Goal: Task Accomplishment & Management: Manage account settings

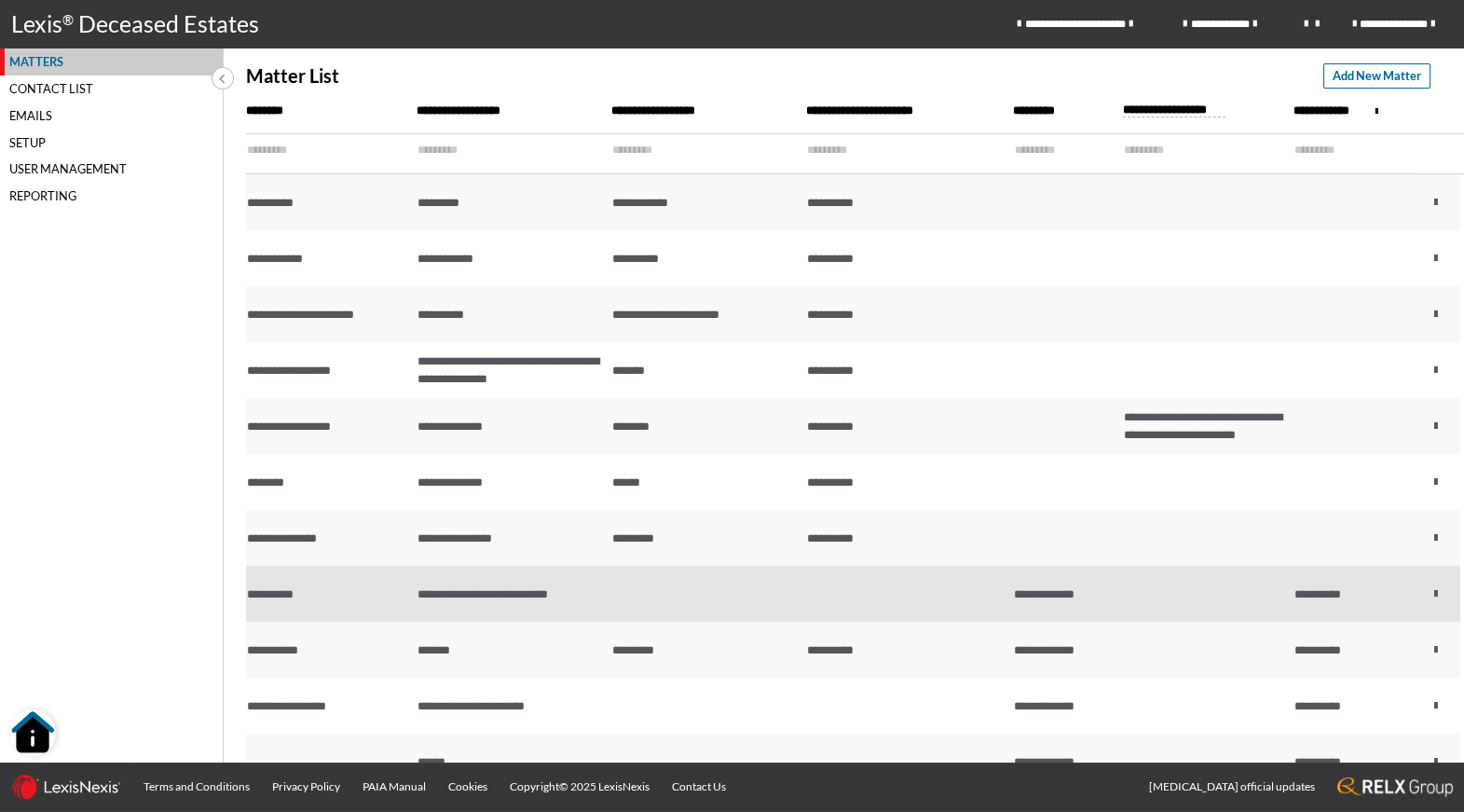
click at [449, 601] on td "**********" at bounding box center [509, 594] width 194 height 56
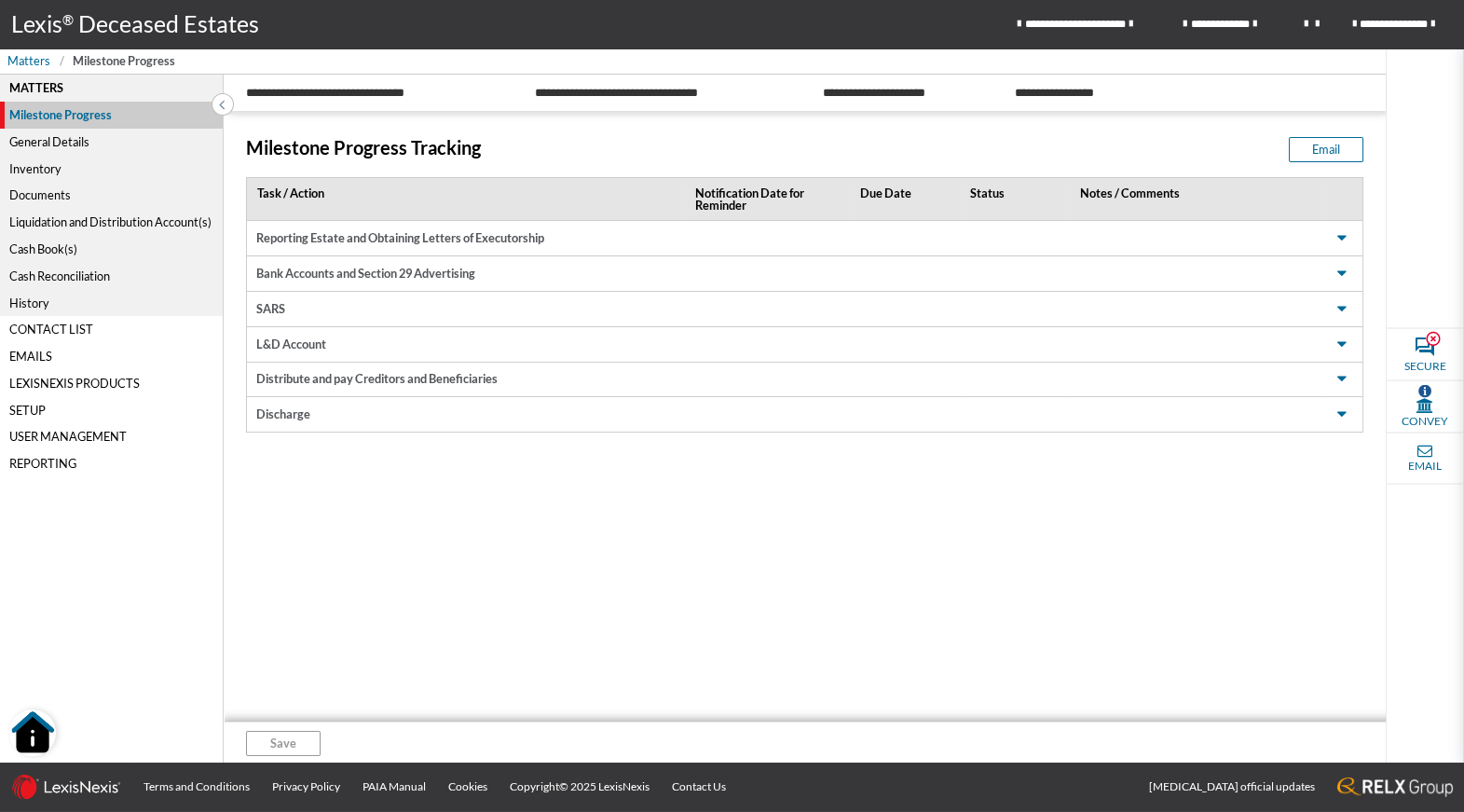
click at [94, 275] on div "Cash Reconciliation" at bounding box center [111, 276] width 223 height 27
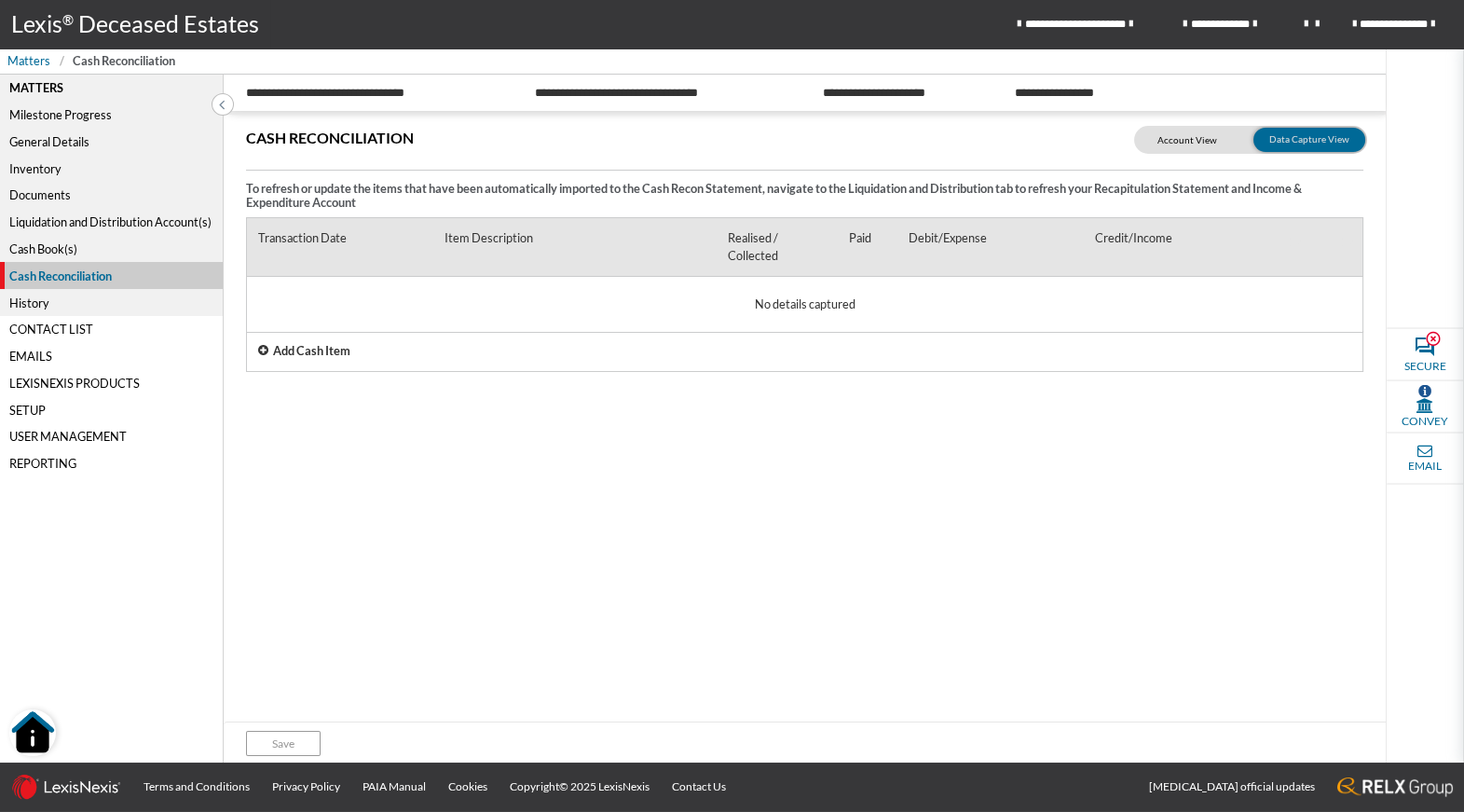
click at [270, 350] on div "Add Cash Item" at bounding box center [804, 351] width 1117 height 41
click at [64, 255] on div "Cash Book(s)" at bounding box center [111, 249] width 223 height 27
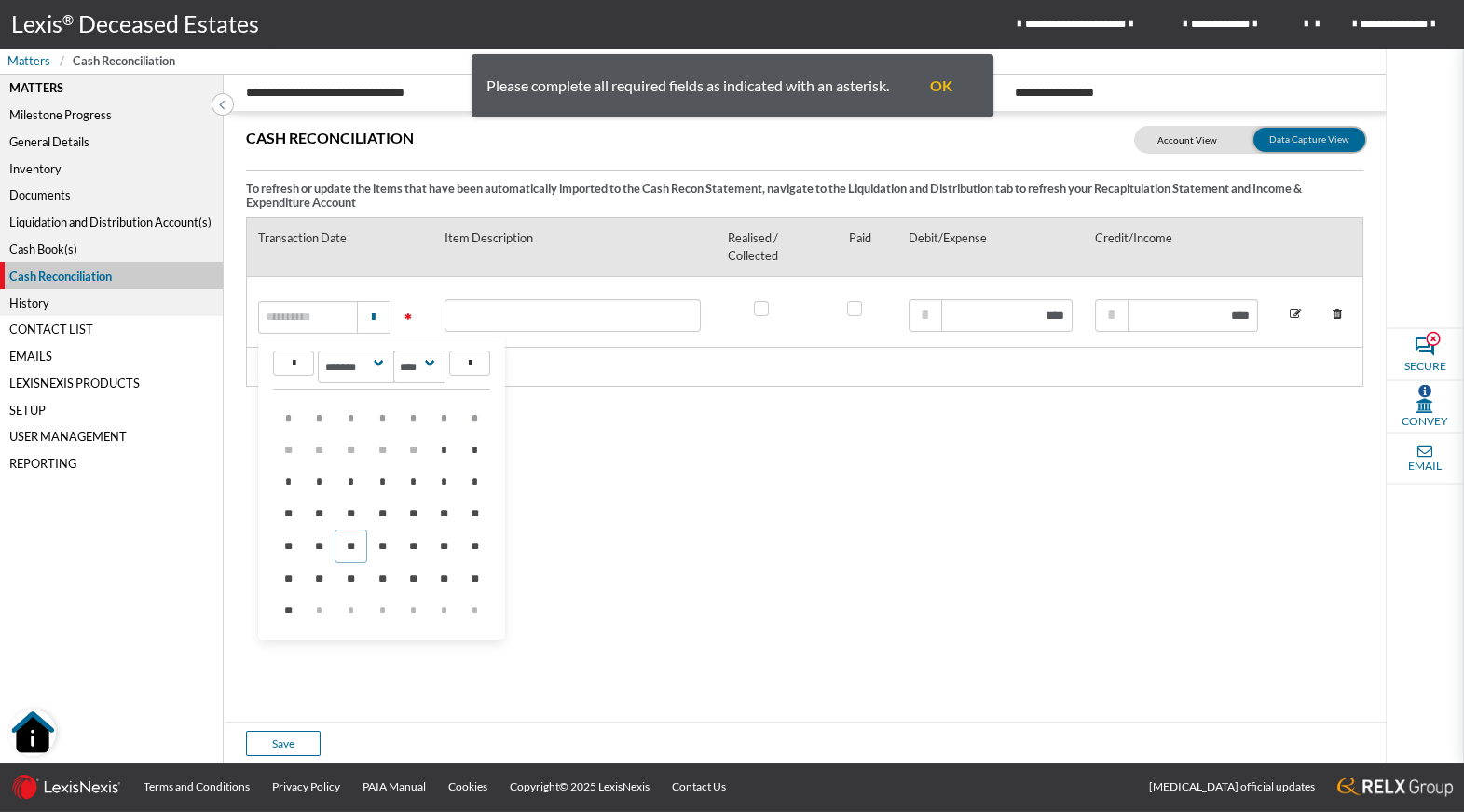
click at [746, 515] on div "Cash Reconciliation To refresh or update the items that have been automatically…" at bounding box center [805, 419] width 1162 height 609
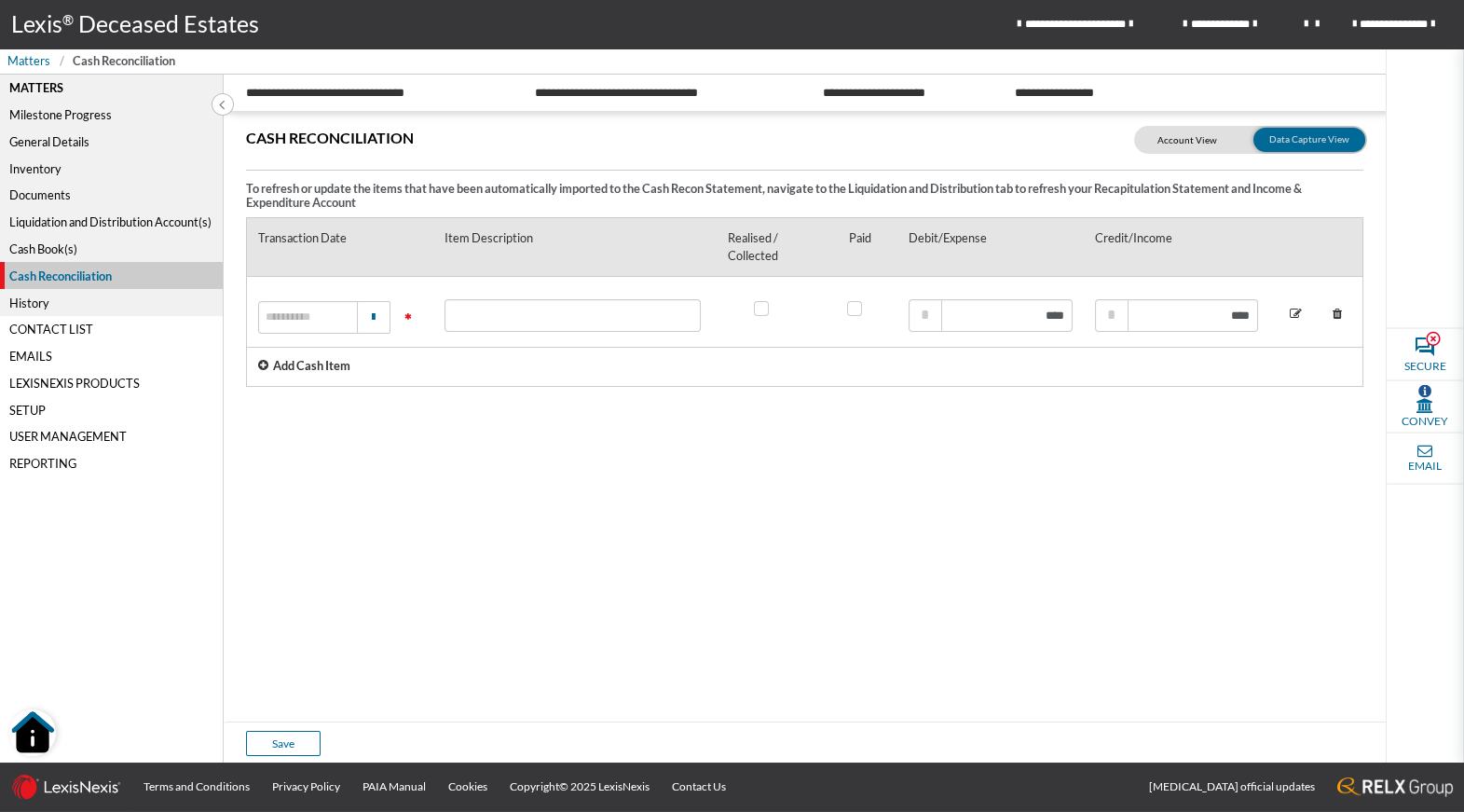
click at [34, 250] on div "Cash Book(s)" at bounding box center [111, 249] width 223 height 27
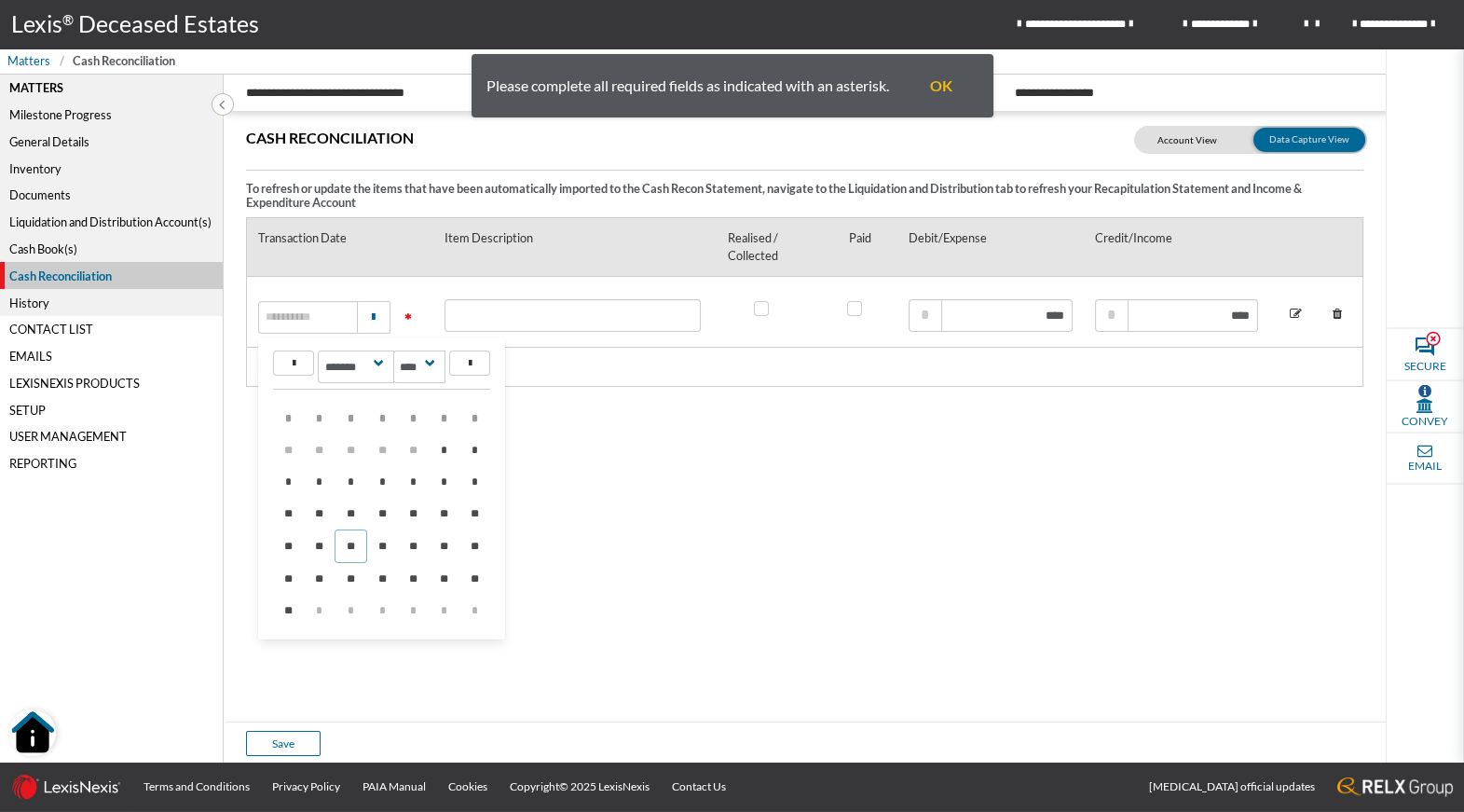
click at [1340, 313] on icon at bounding box center [1338, 313] width 27 height 30
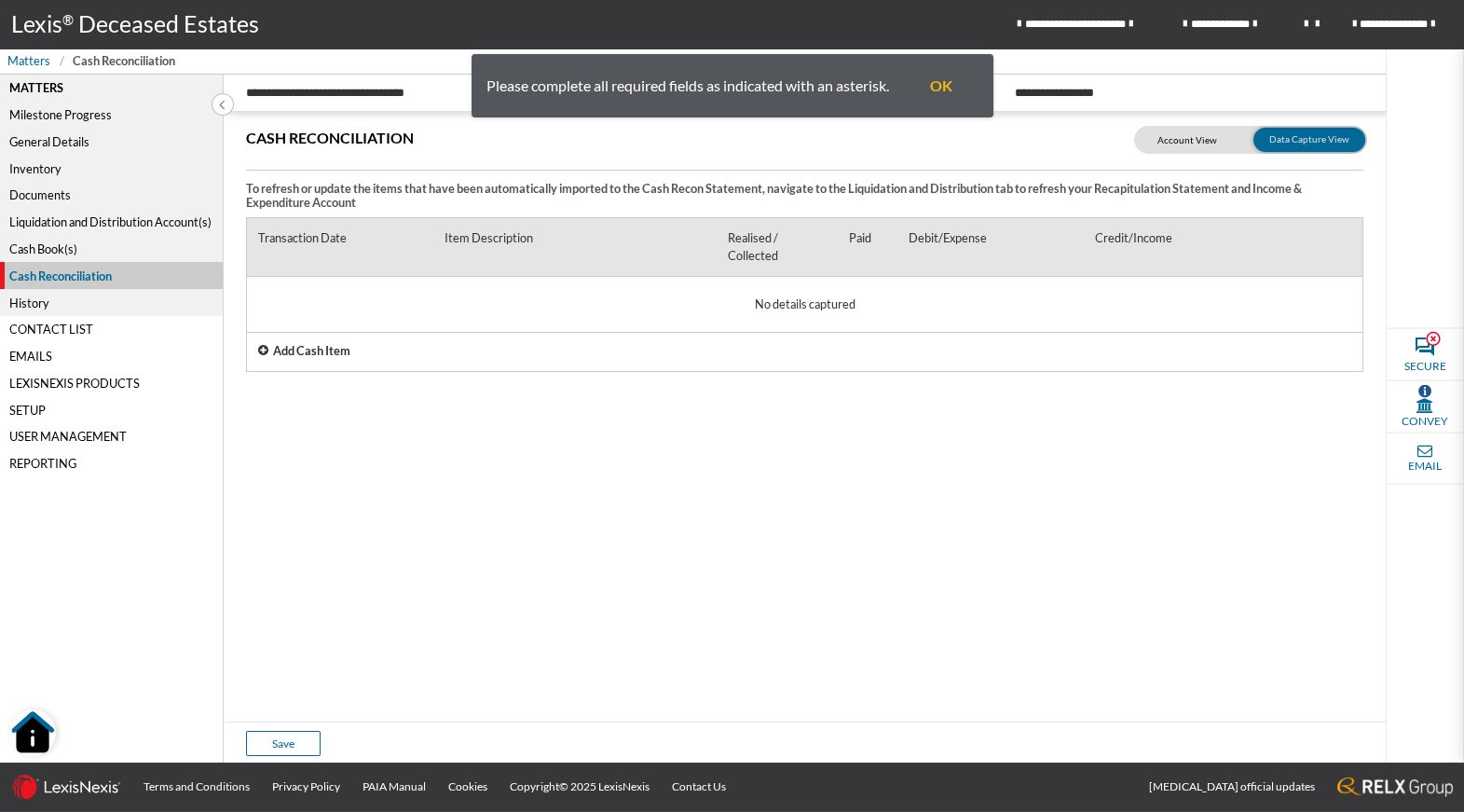
click at [52, 252] on div "Cash Book(s)" at bounding box center [111, 249] width 223 height 27
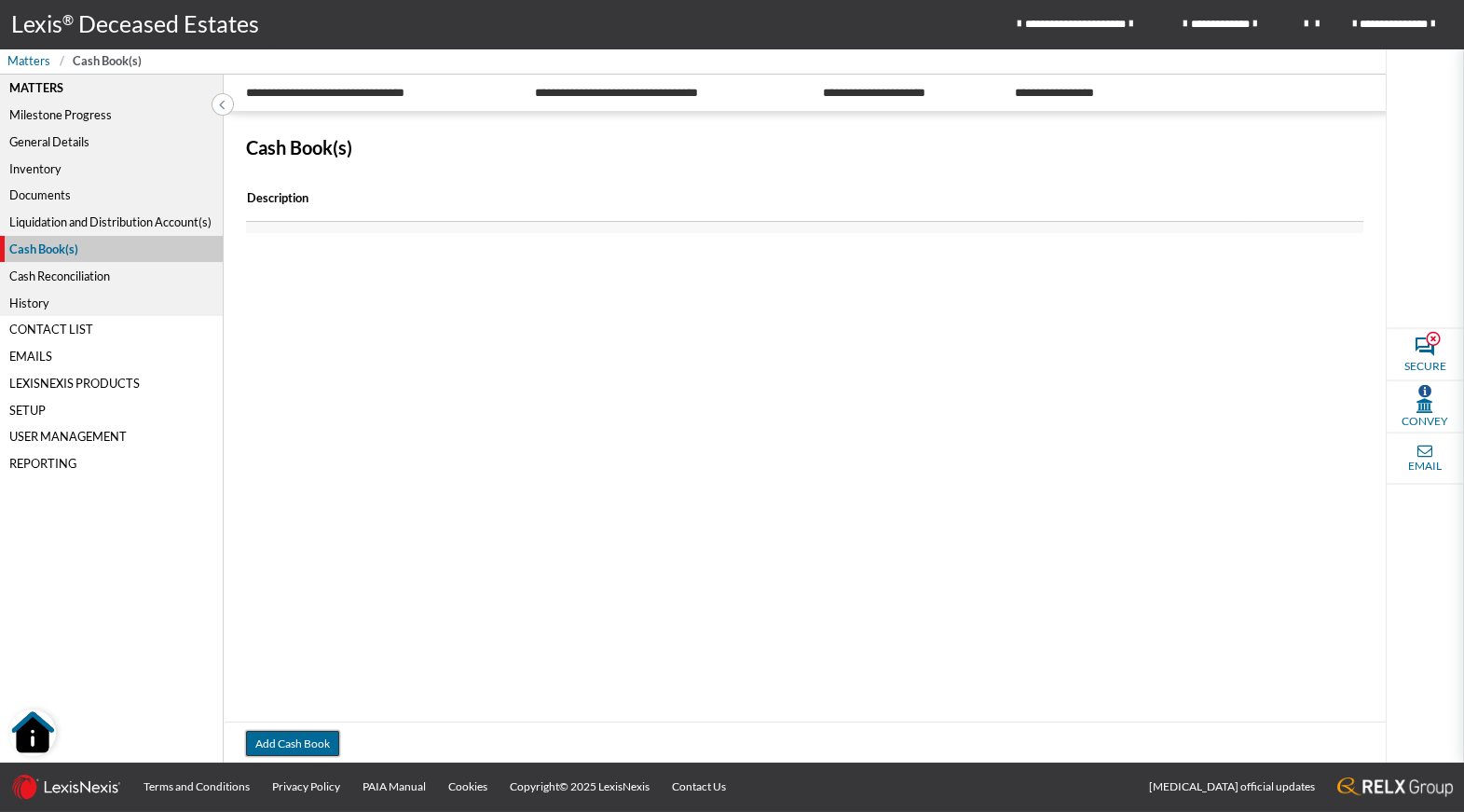
click at [277, 745] on button "Add Cash Book" at bounding box center [292, 743] width 93 height 25
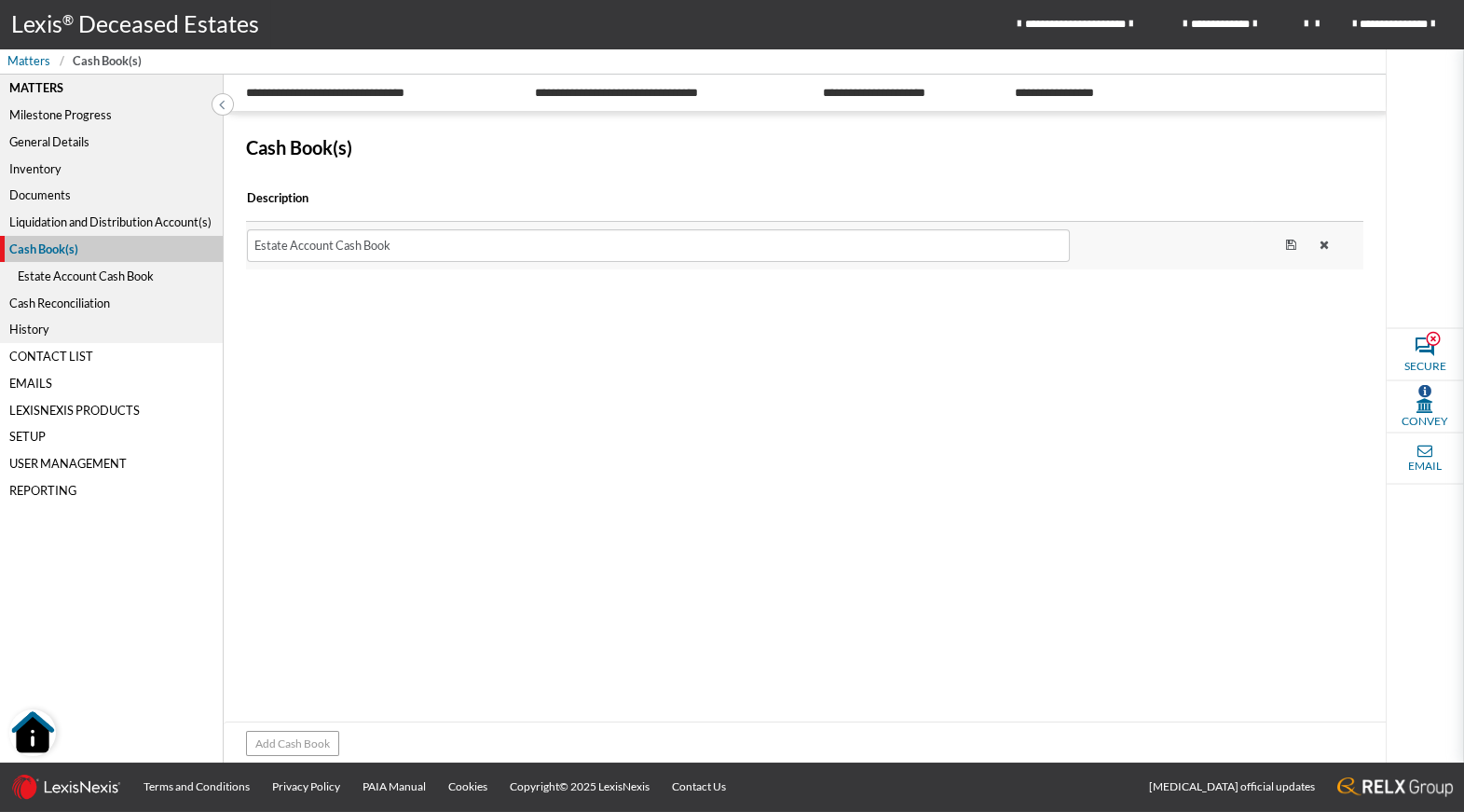
click at [102, 222] on div "Liquidation and Distribution Account(s)" at bounding box center [111, 222] width 223 height 27
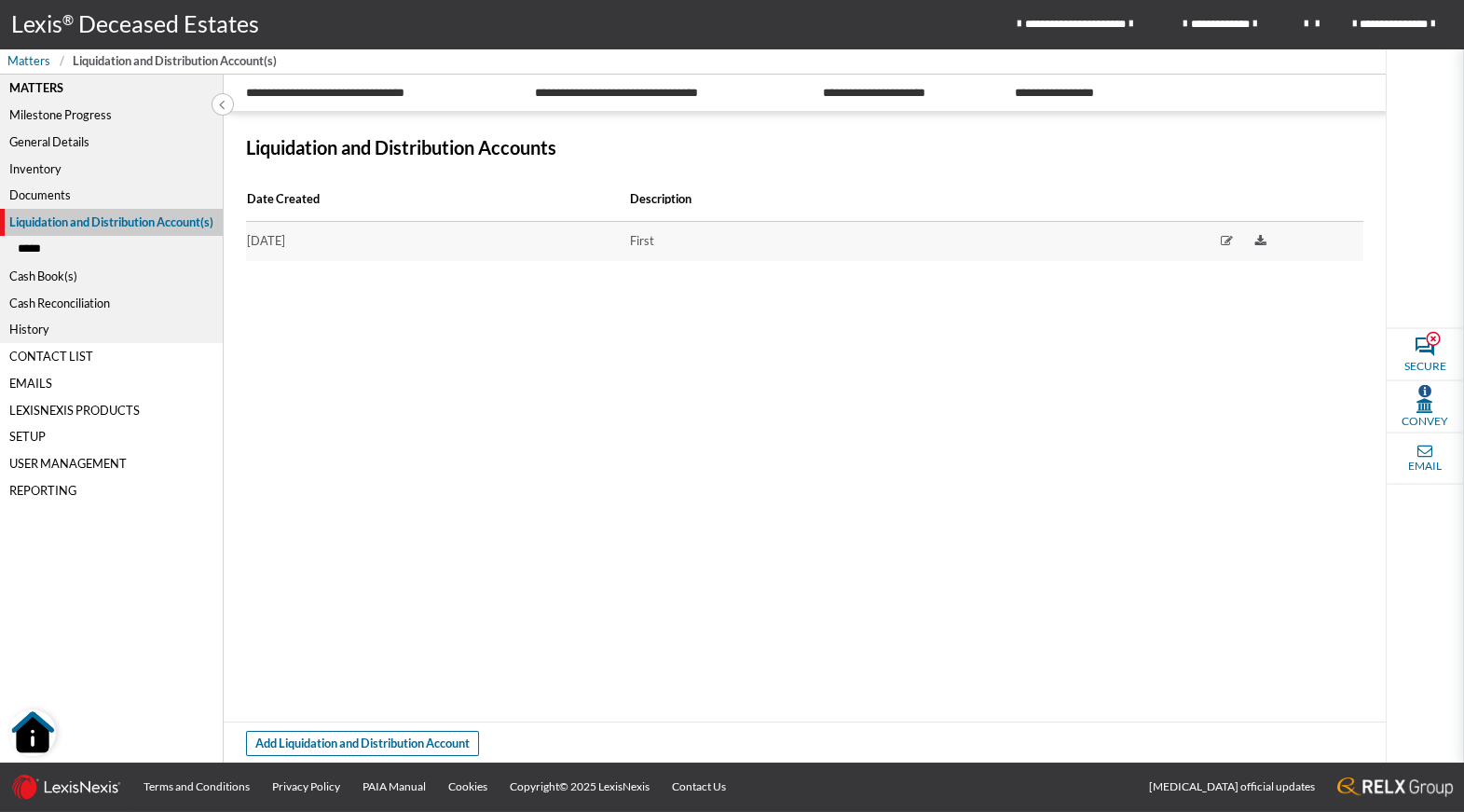
click at [41, 190] on div "Documents" at bounding box center [111, 195] width 223 height 27
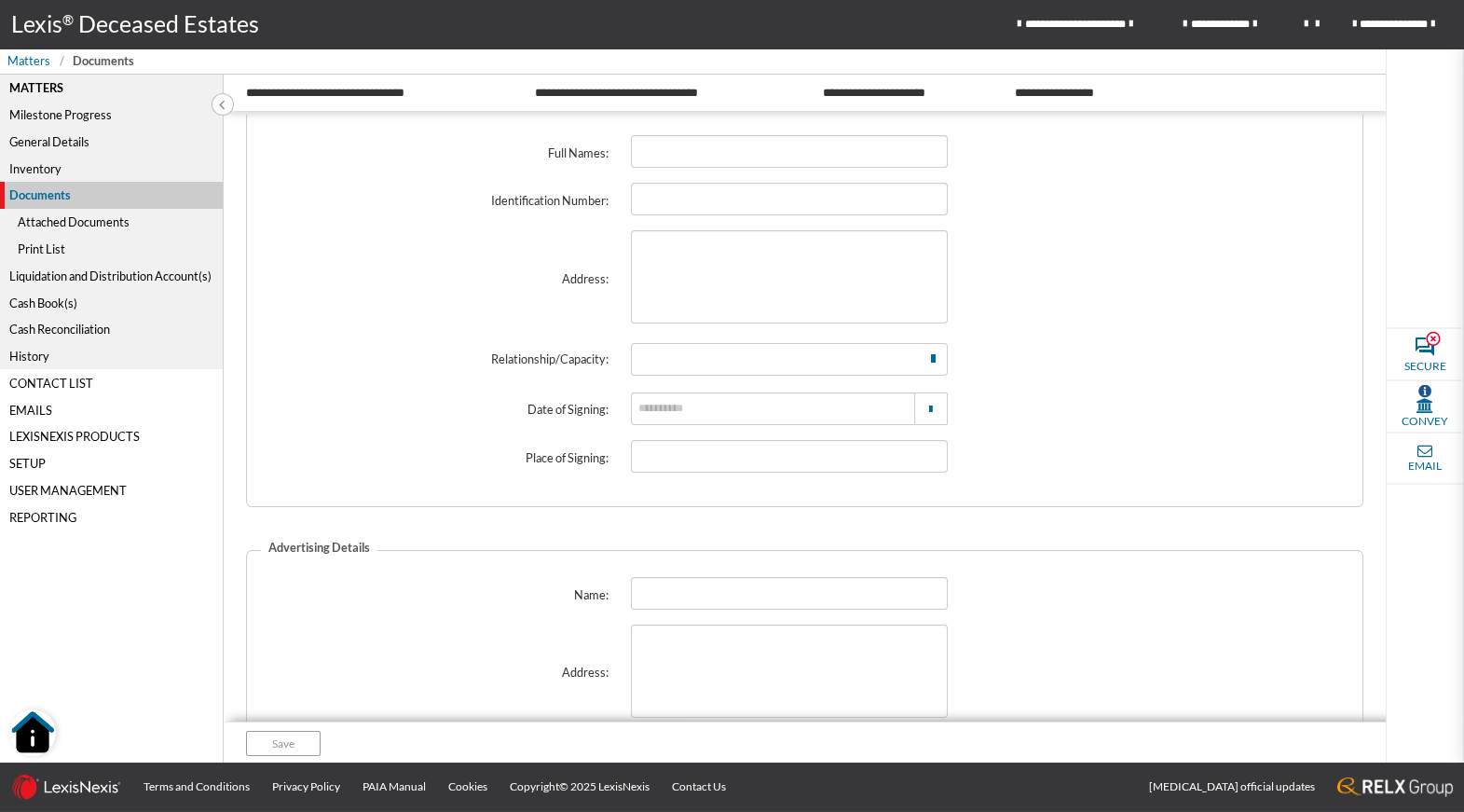
scroll to position [447, 0]
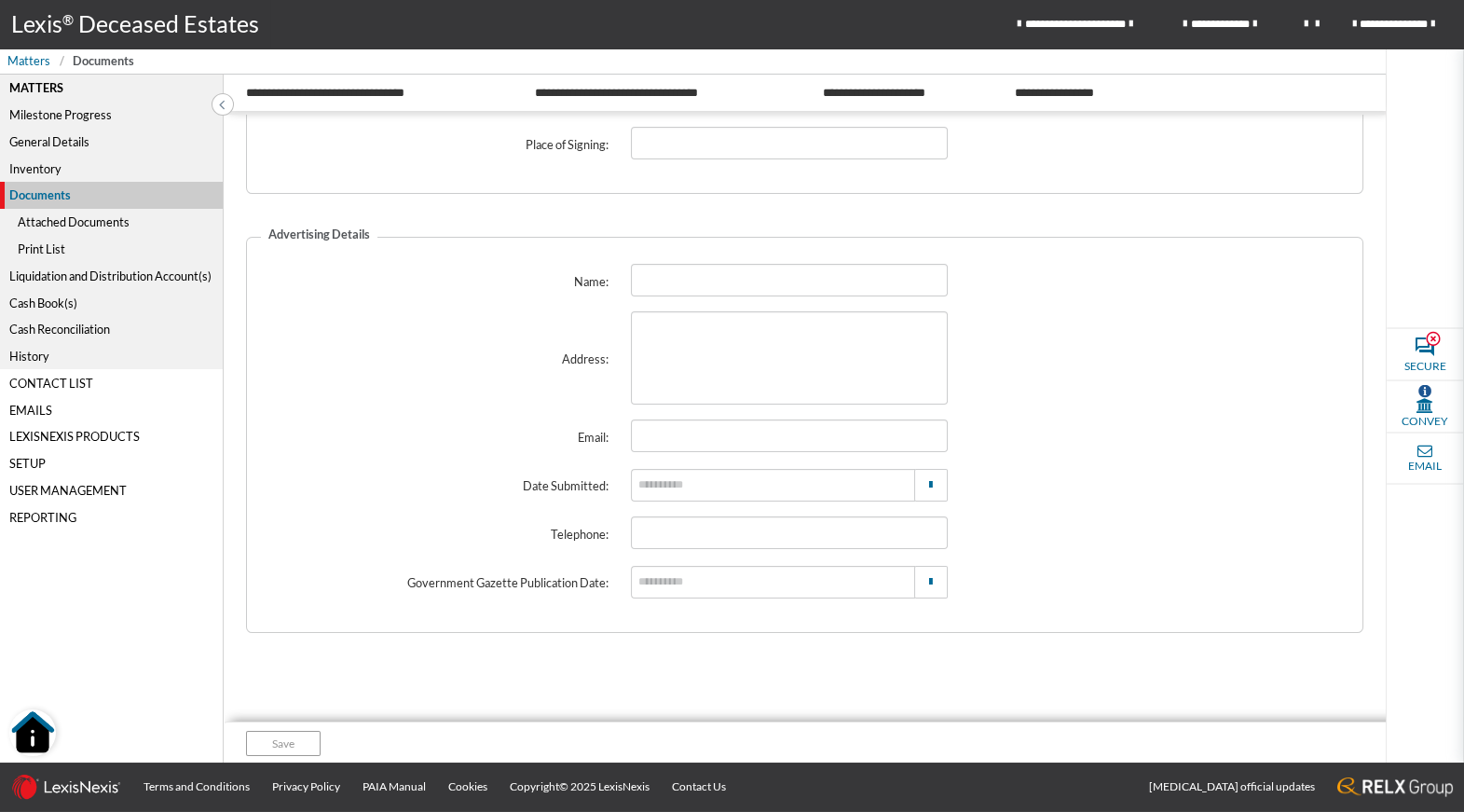
click at [48, 171] on div "Inventory" at bounding box center [111, 169] width 223 height 27
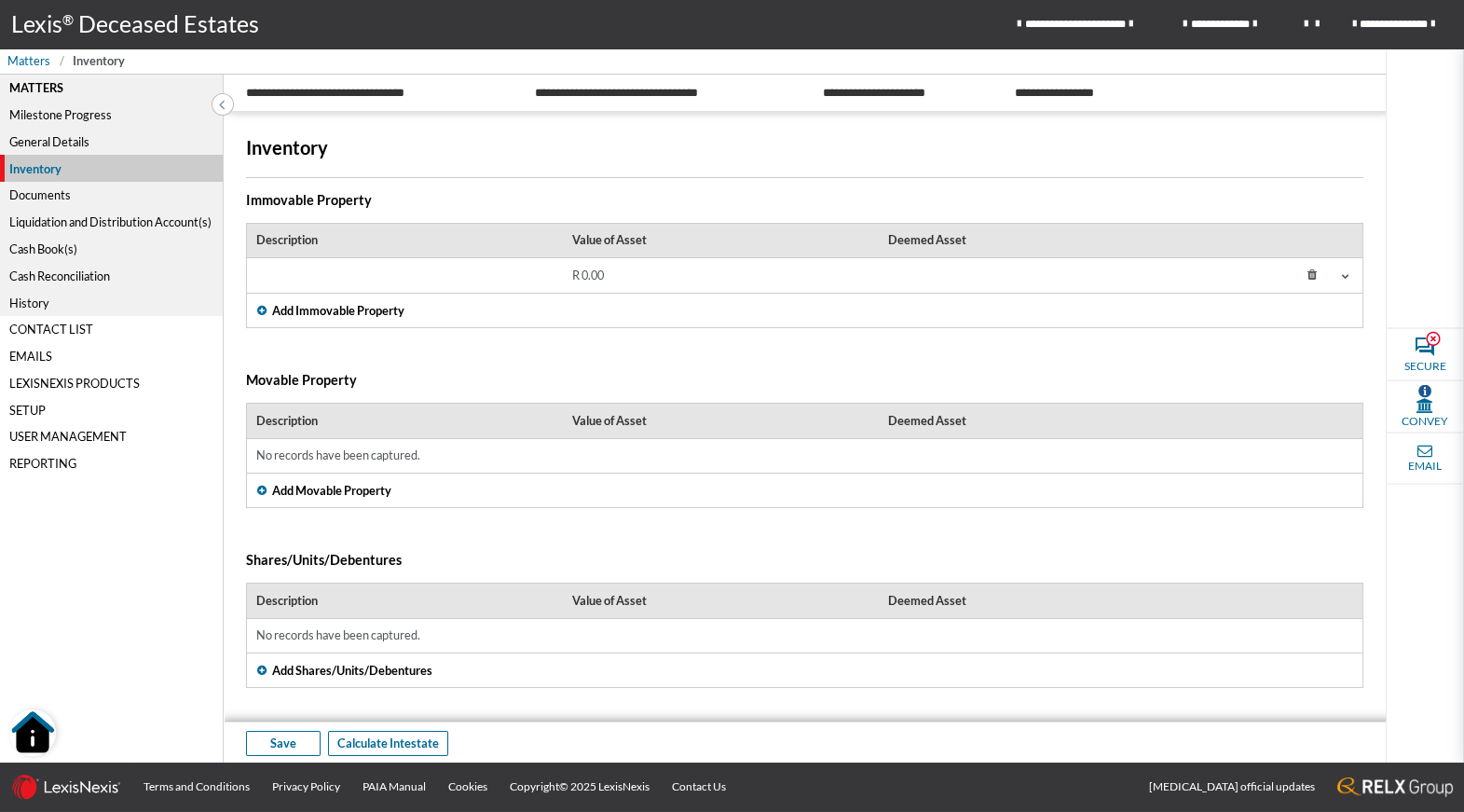
scroll to position [196, 0]
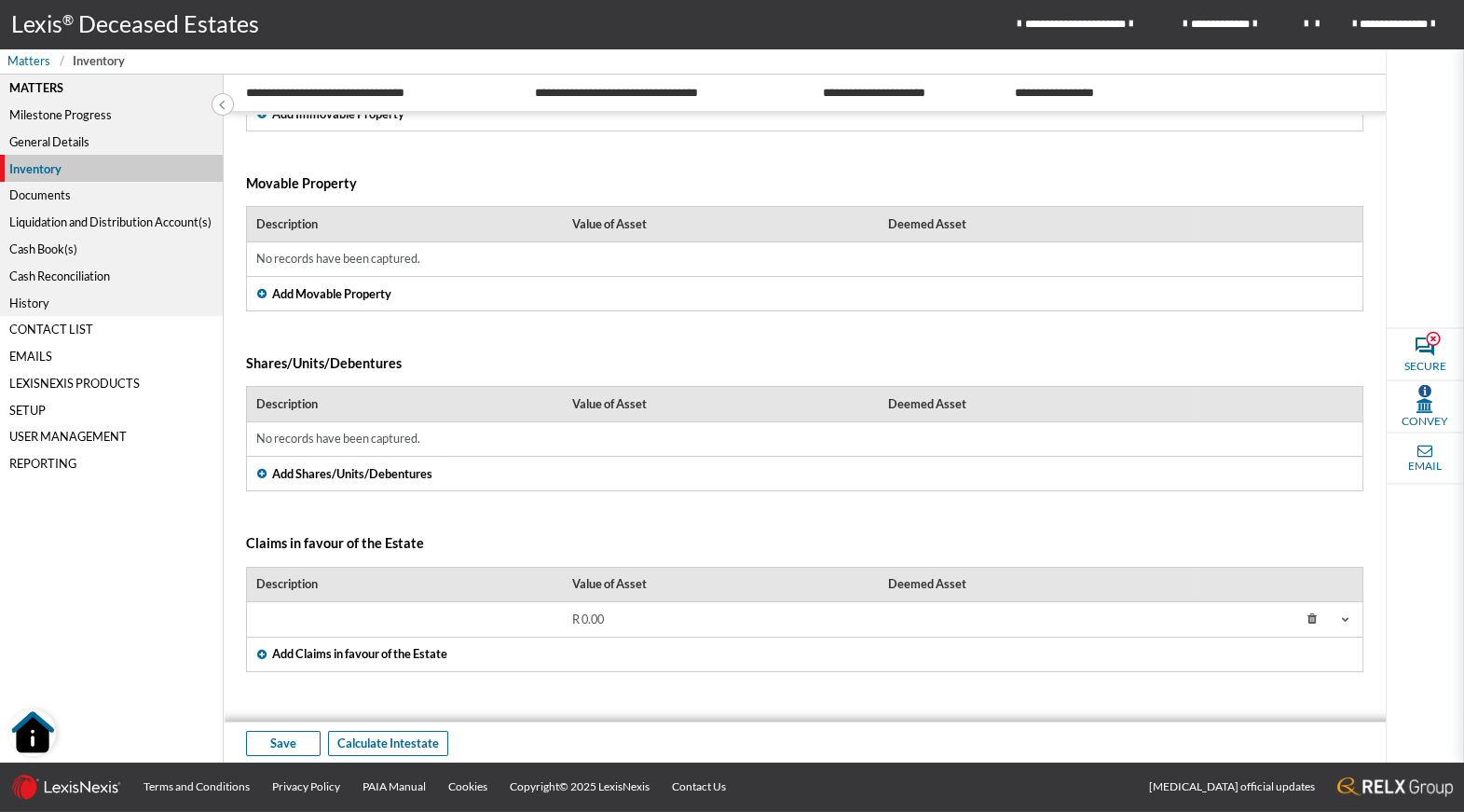
click at [404, 653] on span "Add Claims in favour of the Estate" at bounding box center [359, 654] width 175 height 17
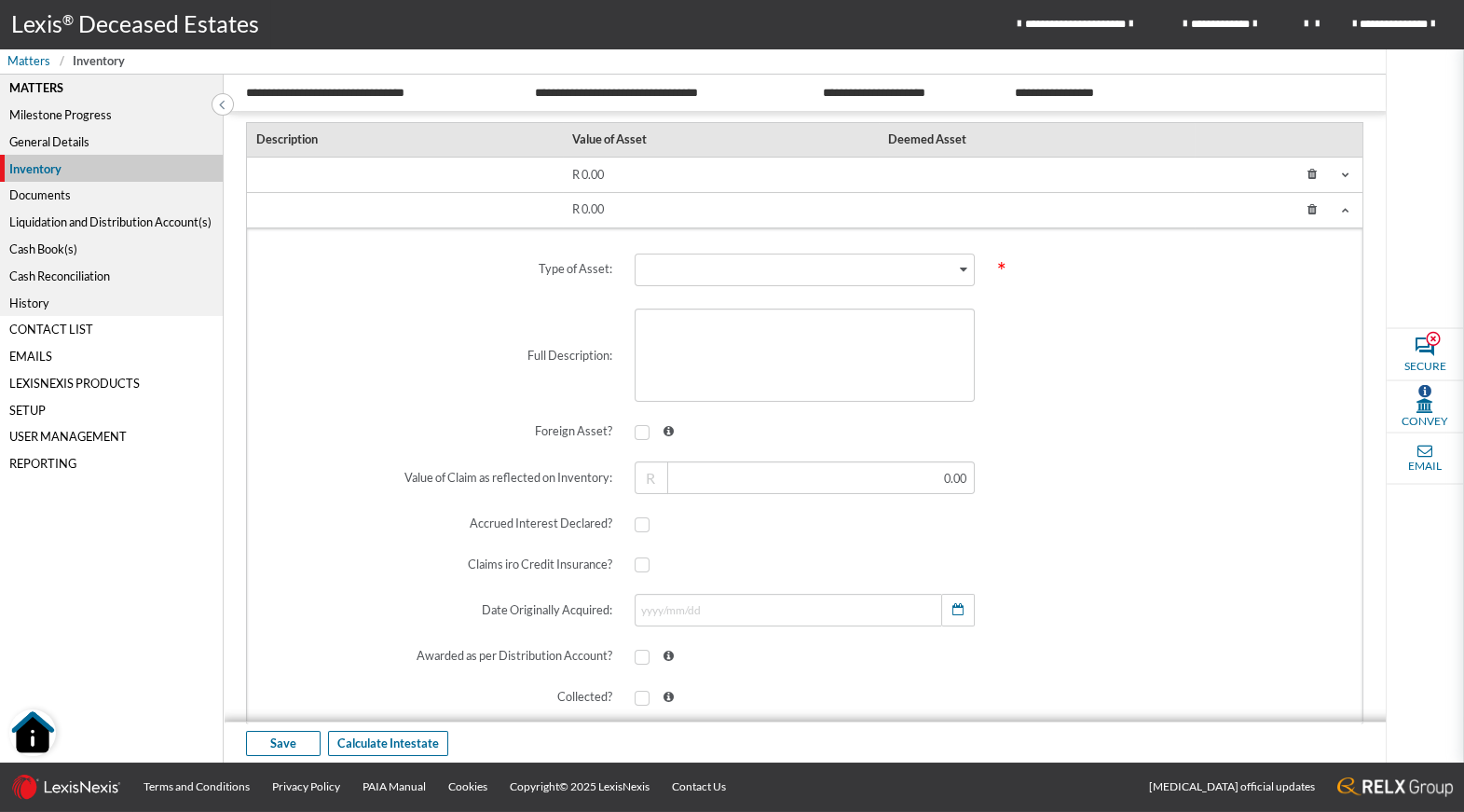
scroll to position [395, 0]
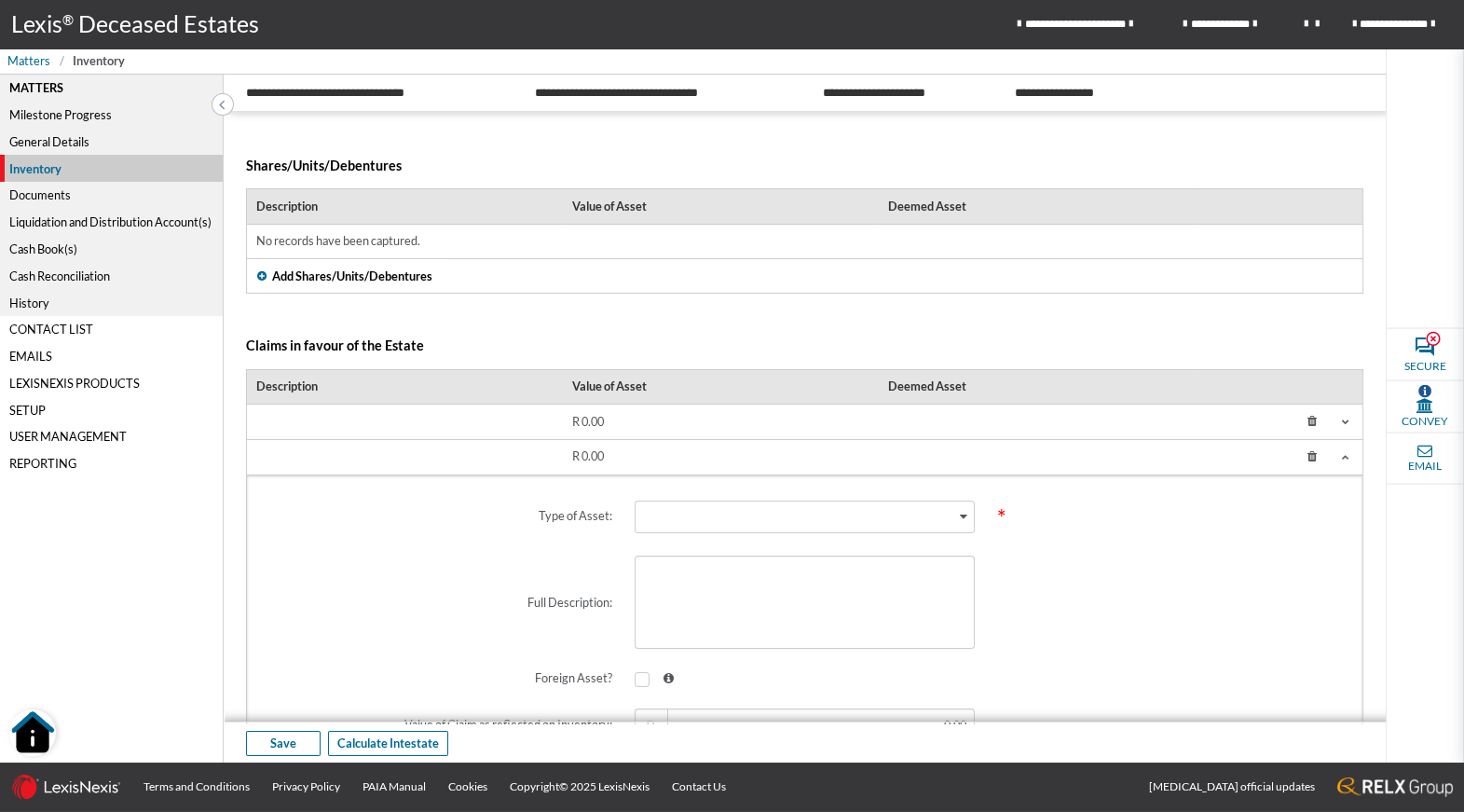
click at [1341, 456] on span at bounding box center [1346, 457] width 15 height 15
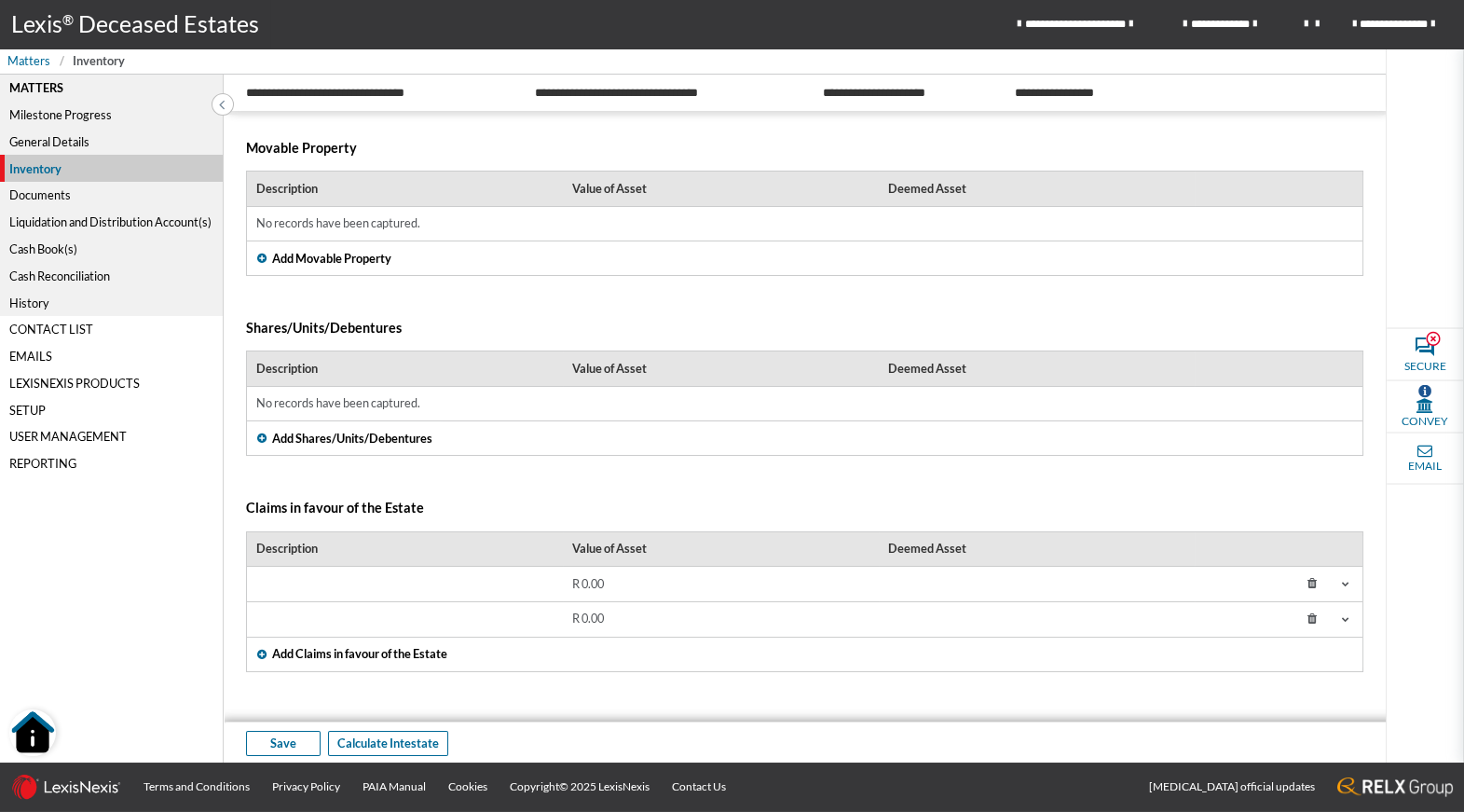
click at [60, 283] on div "Cash Reconciliation" at bounding box center [111, 276] width 223 height 27
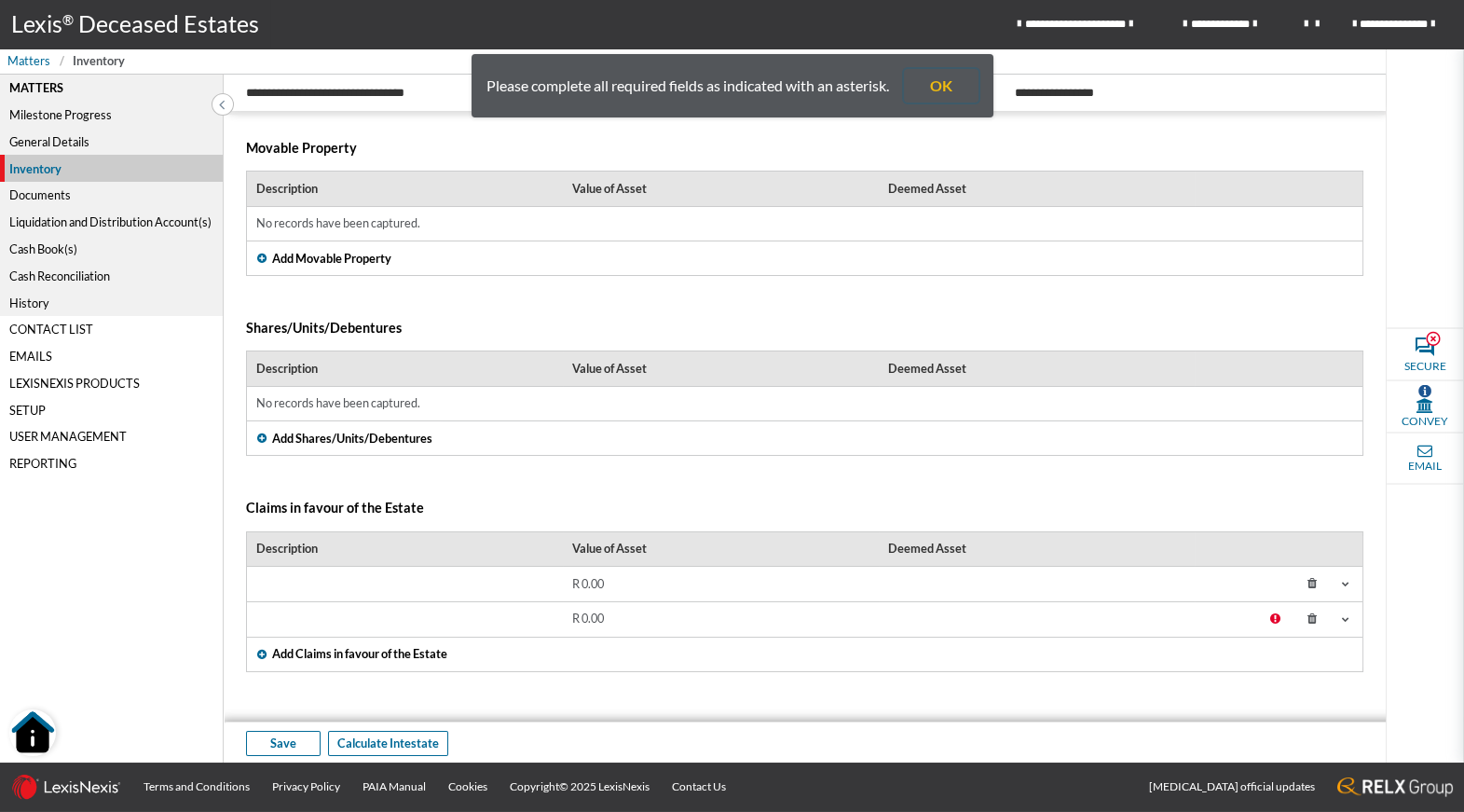
drag, startPoint x: 932, startPoint y: 95, endPoint x: 908, endPoint y: 104, distance: 25.6
click at [931, 99] on button "OK" at bounding box center [941, 85] width 75 height 34
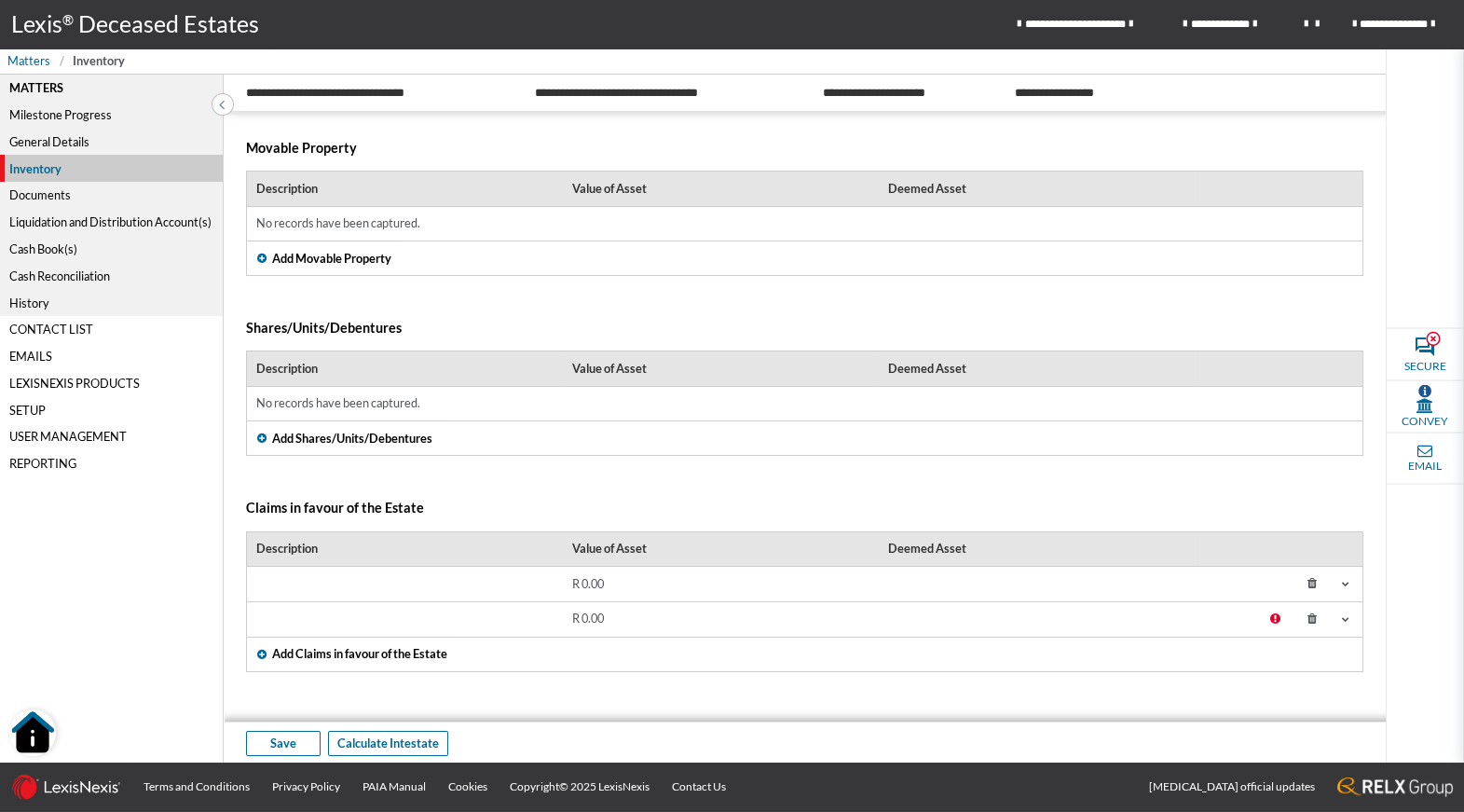
click at [1308, 627] on icon at bounding box center [1313, 620] width 34 height 27
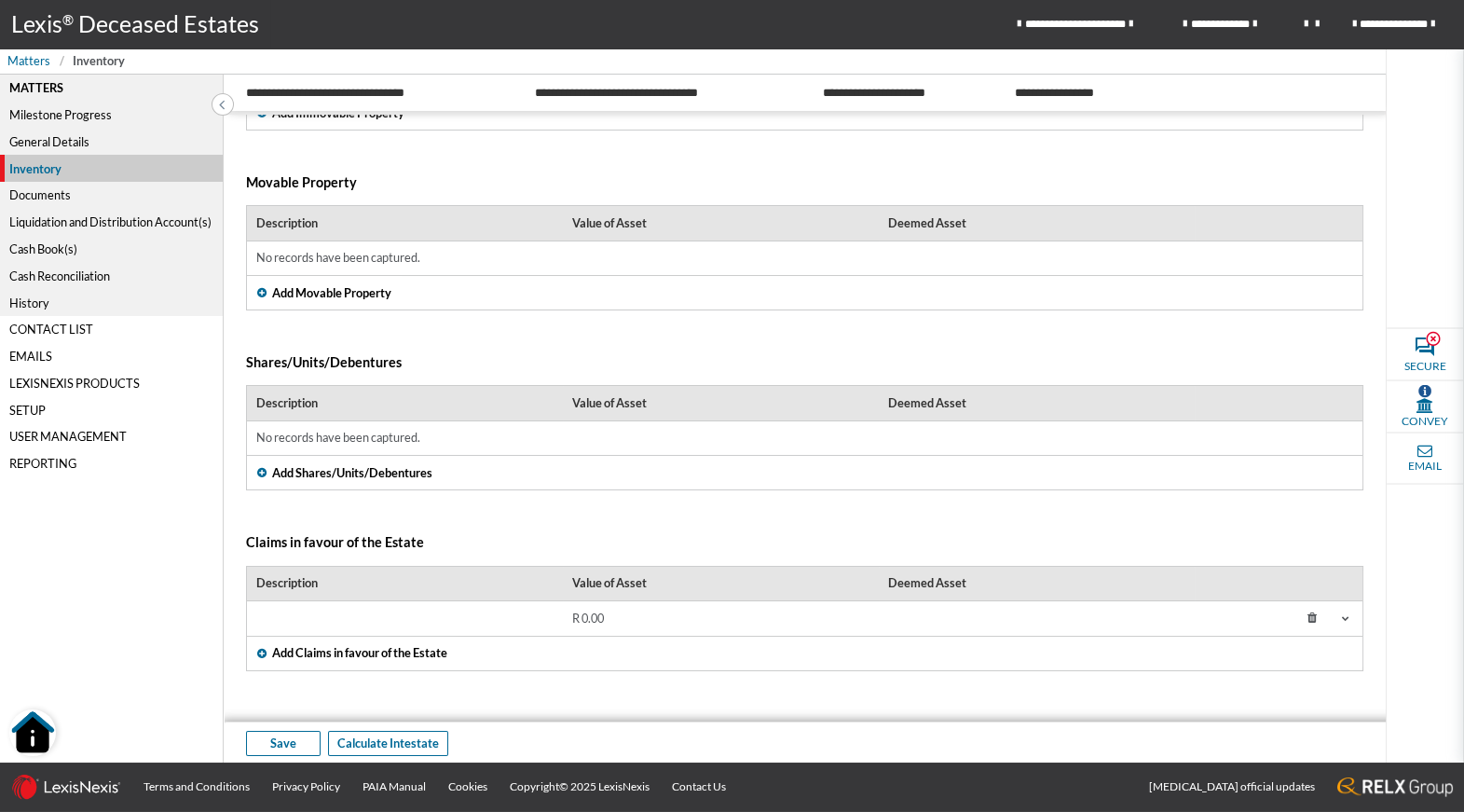
scroll to position [196, 0]
click at [1315, 620] on icon at bounding box center [1313, 620] width 34 height 27
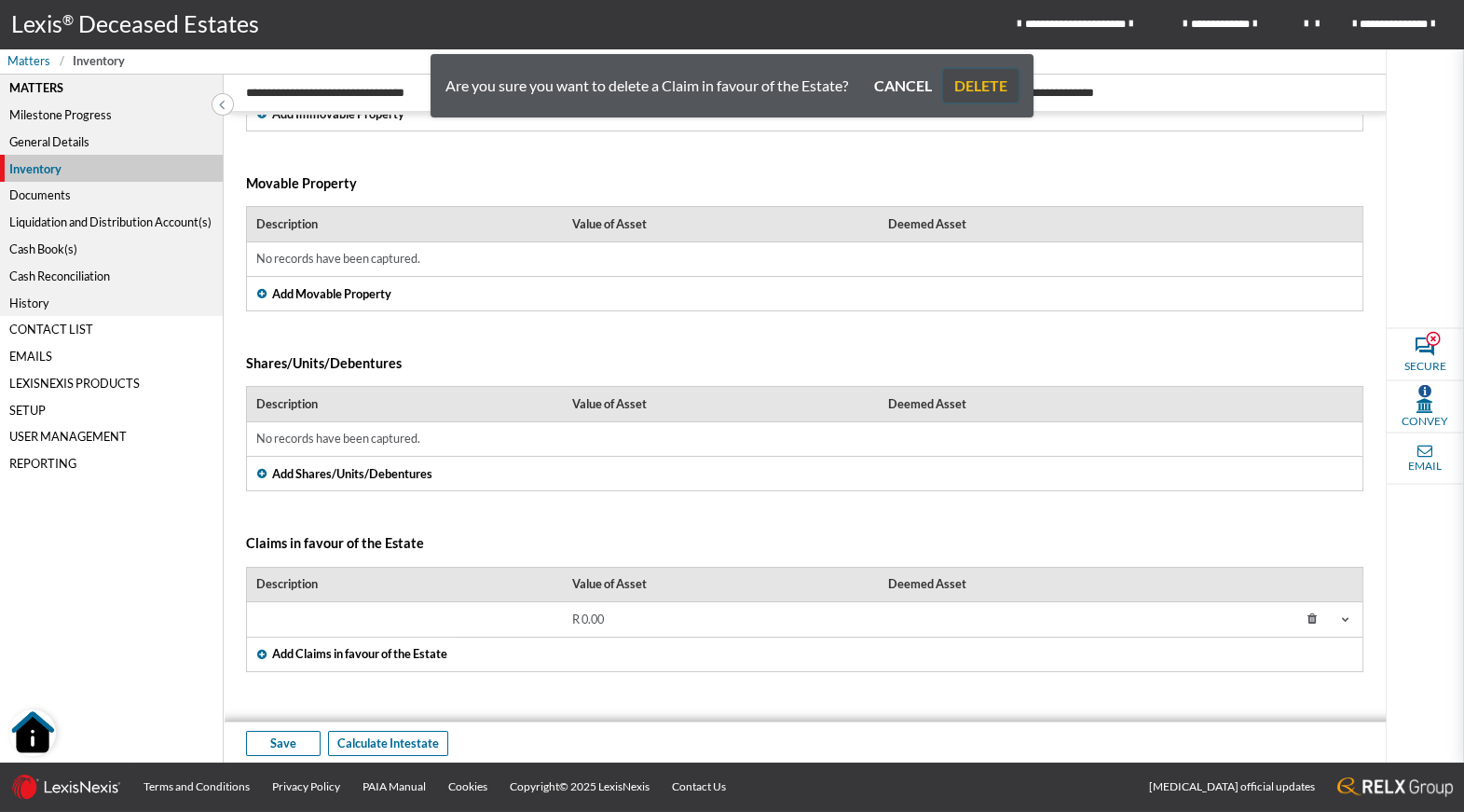
click at [947, 90] on button "DELETE" at bounding box center [980, 85] width 76 height 34
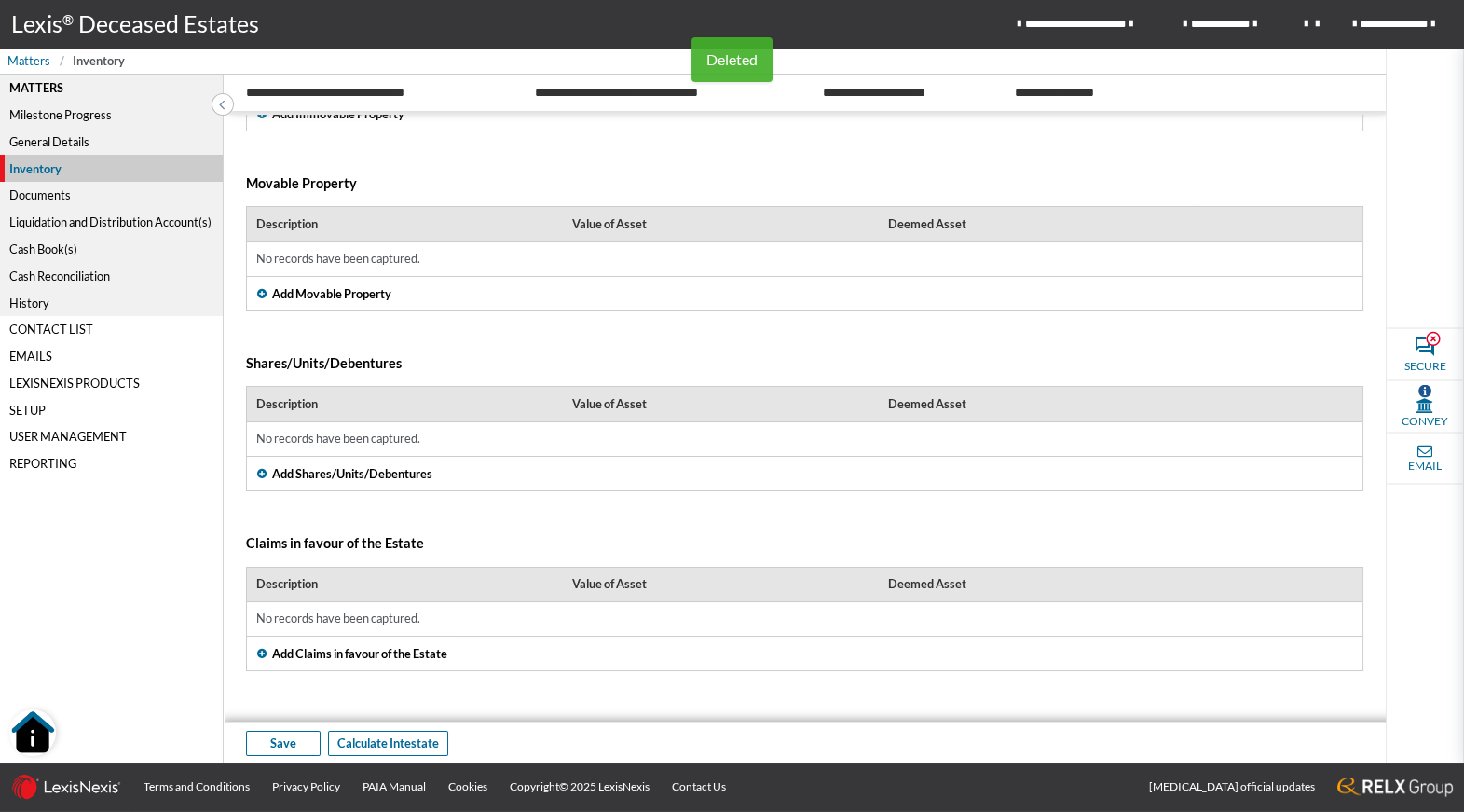
scroll to position [195, 0]
click at [41, 276] on div "Cash Reconciliation" at bounding box center [111, 276] width 223 height 27
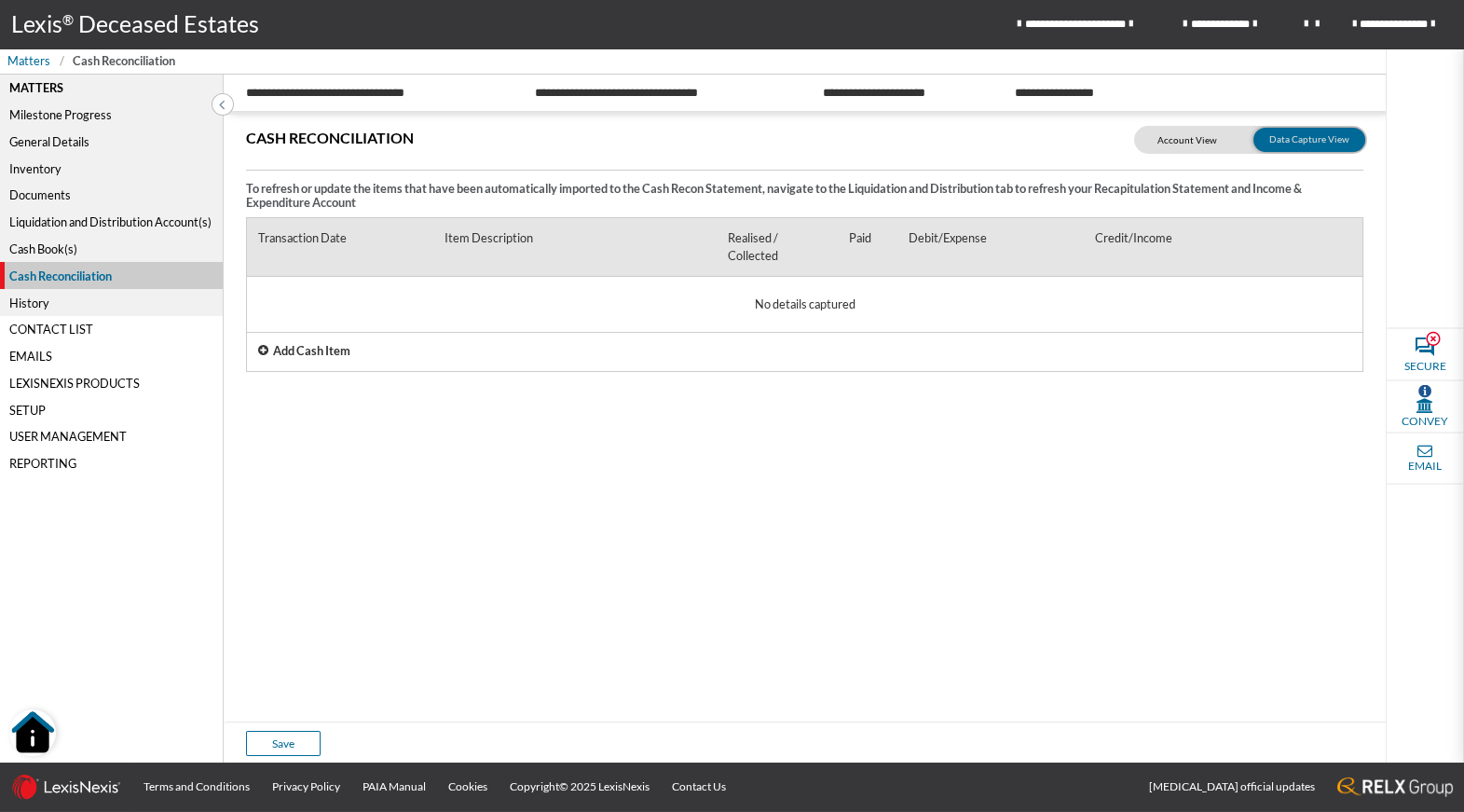
drag, startPoint x: 53, startPoint y: 145, endPoint x: 37, endPoint y: 146, distance: 16.0
click at [53, 145] on div "General Details" at bounding box center [111, 142] width 223 height 27
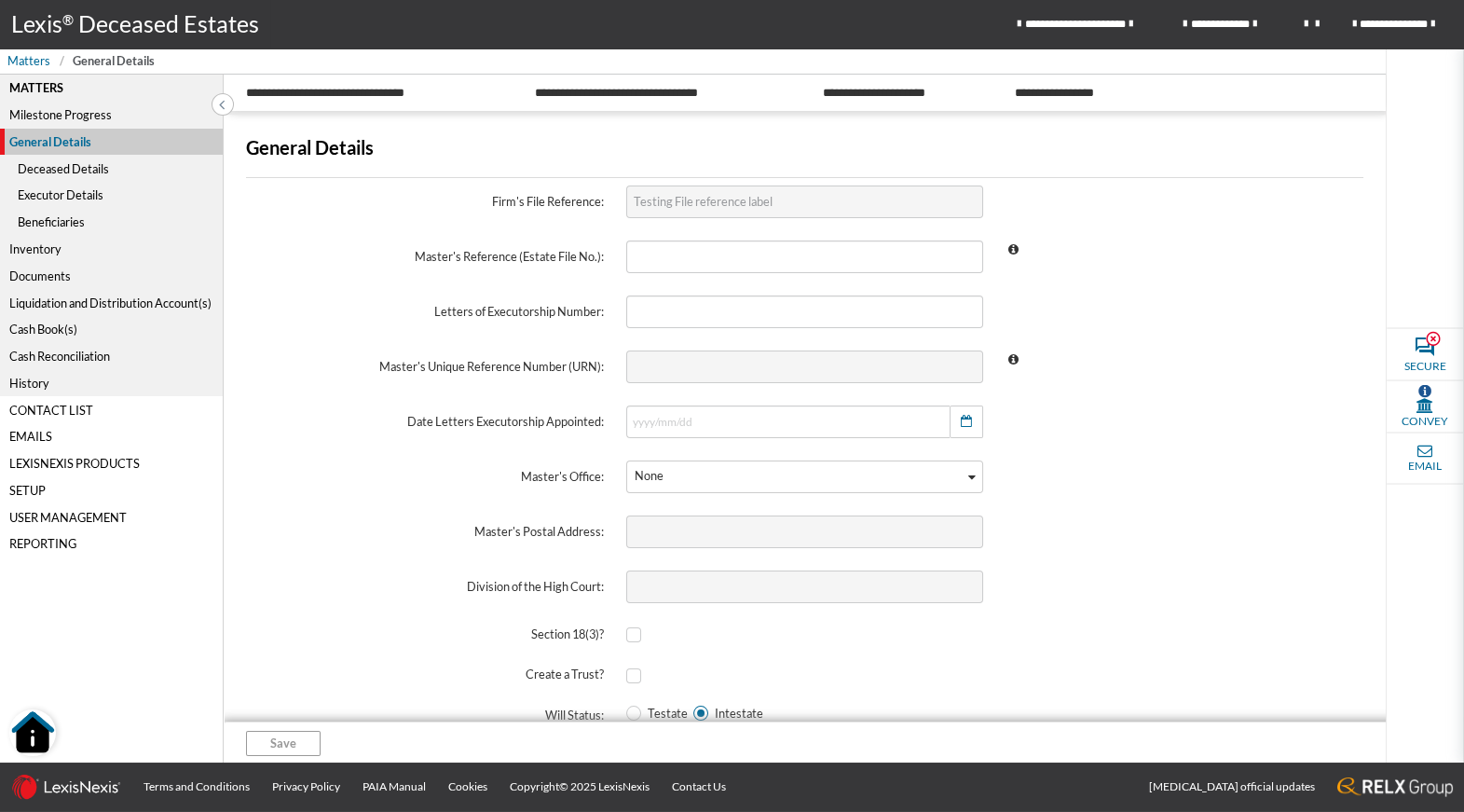
scroll to position [38, 0]
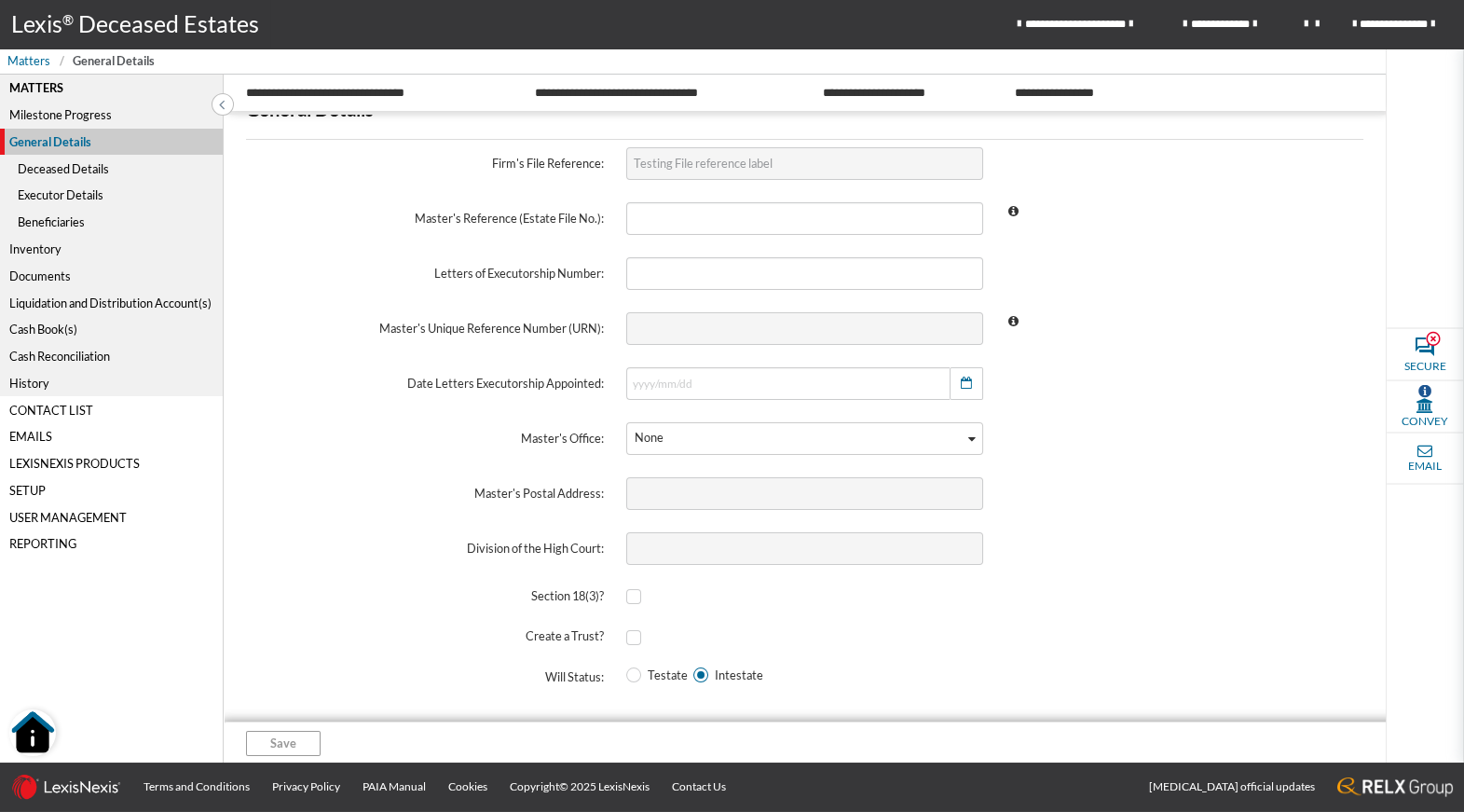
click at [54, 165] on div "Deceased Details" at bounding box center [111, 169] width 223 height 27
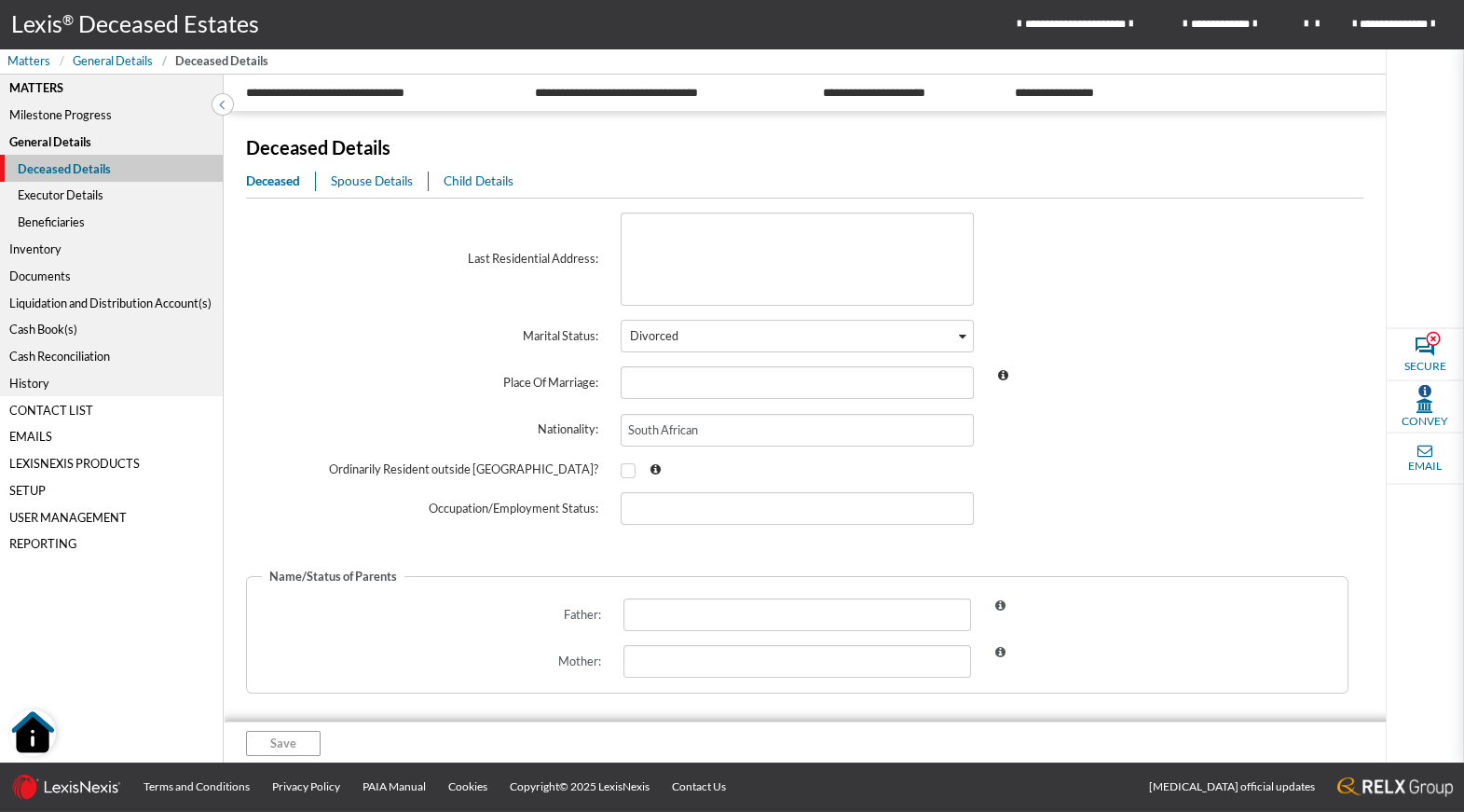
scroll to position [568, 0]
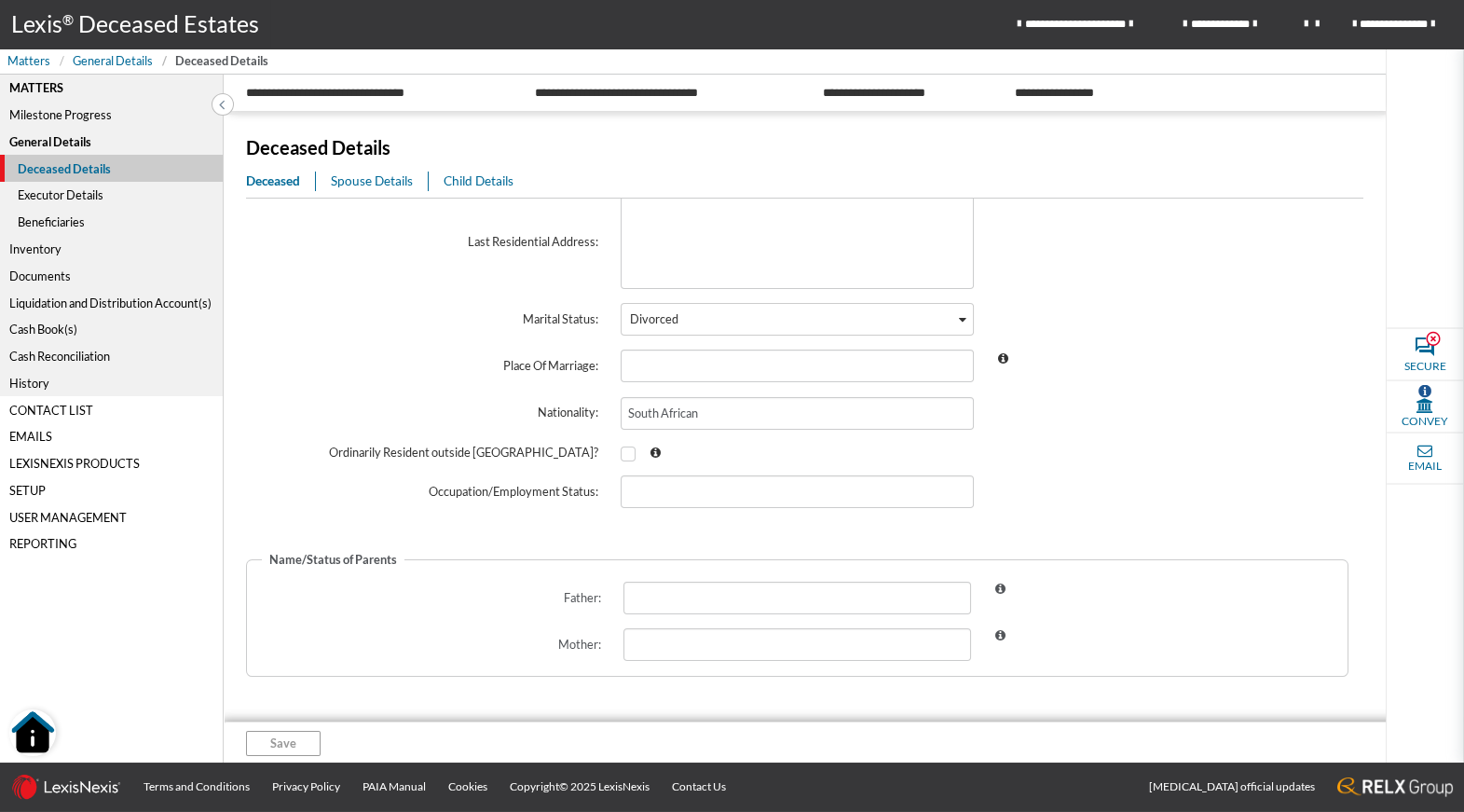
click at [369, 181] on span "Spouse Details" at bounding box center [372, 181] width 82 height 15
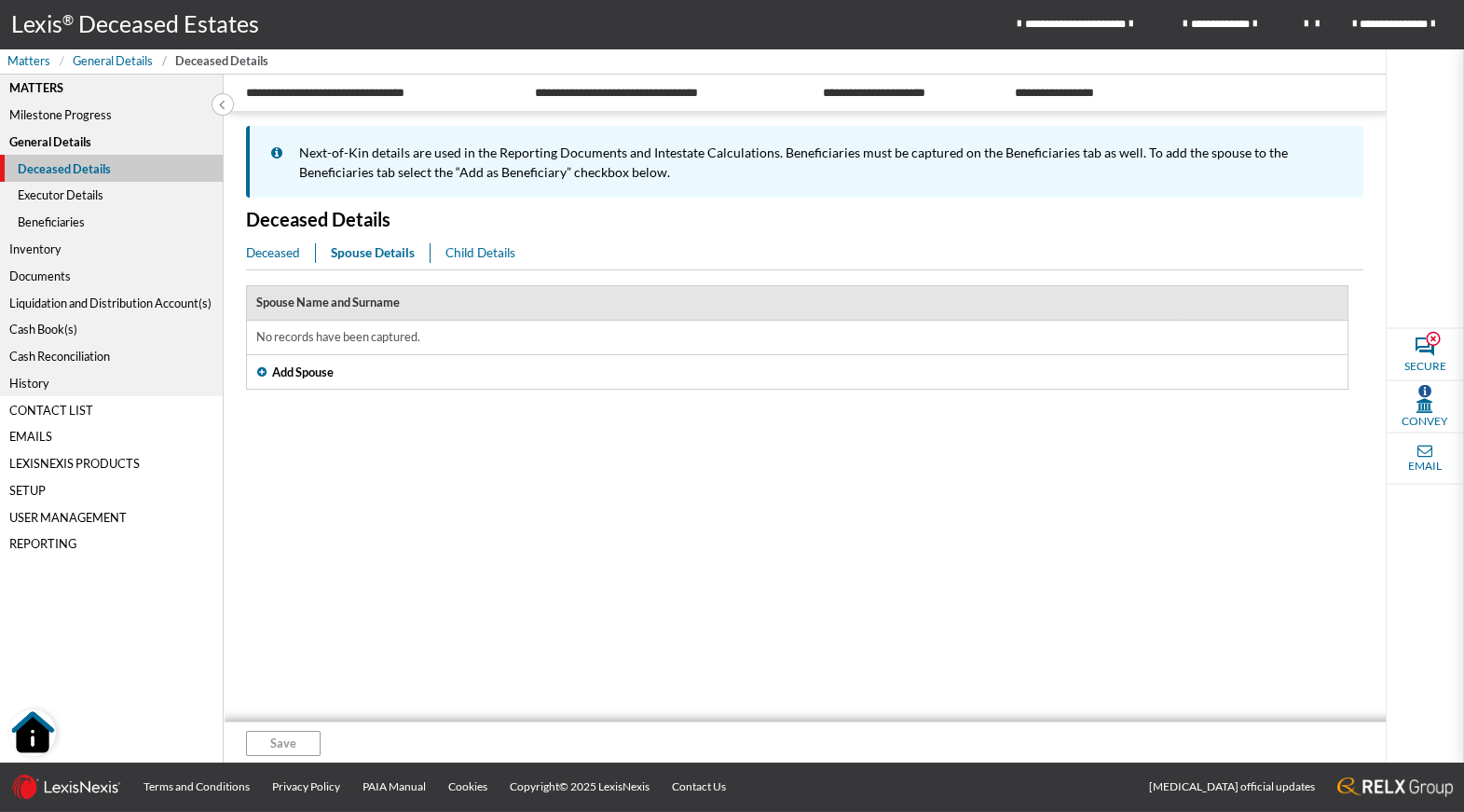
drag, startPoint x: 482, startPoint y: 252, endPoint x: 540, endPoint y: 419, distance: 176.8
click at [484, 261] on div "Child Details" at bounding box center [480, 252] width 70 height 18
click at [46, 198] on div "Executor Details" at bounding box center [111, 195] width 223 height 27
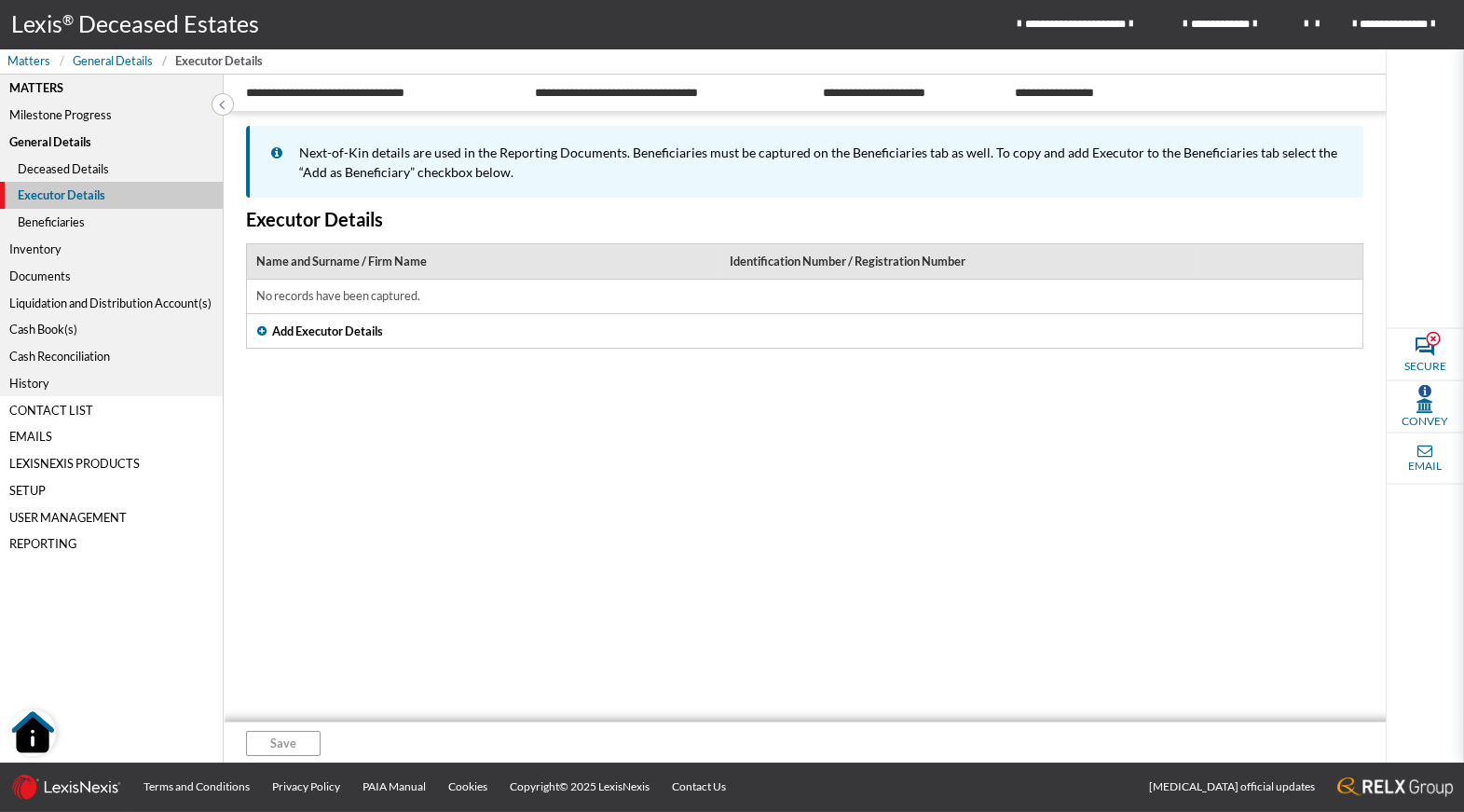
click at [55, 219] on div "Beneficiaries" at bounding box center [111, 222] width 223 height 27
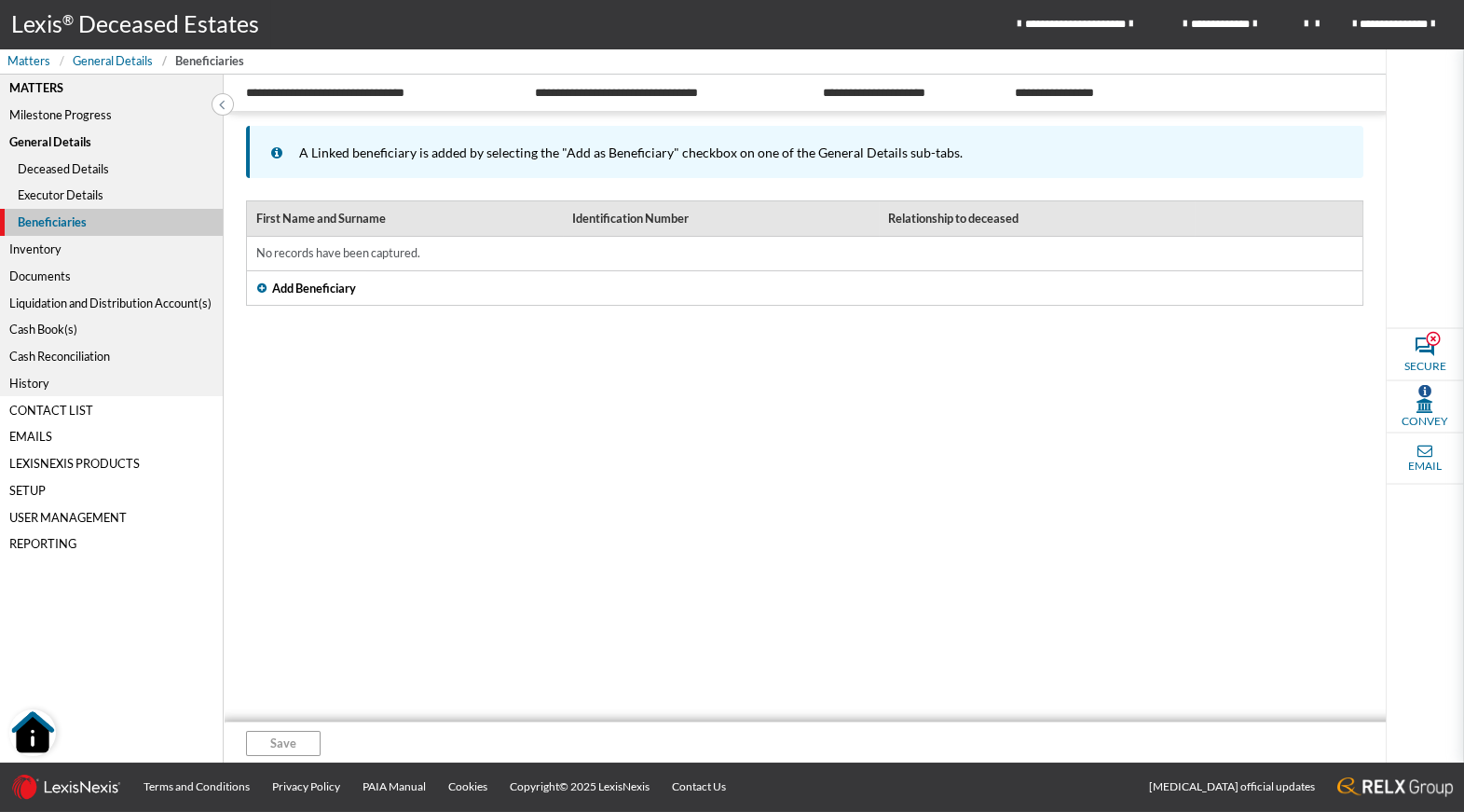
click at [33, 252] on div "Inventory" at bounding box center [111, 249] width 223 height 27
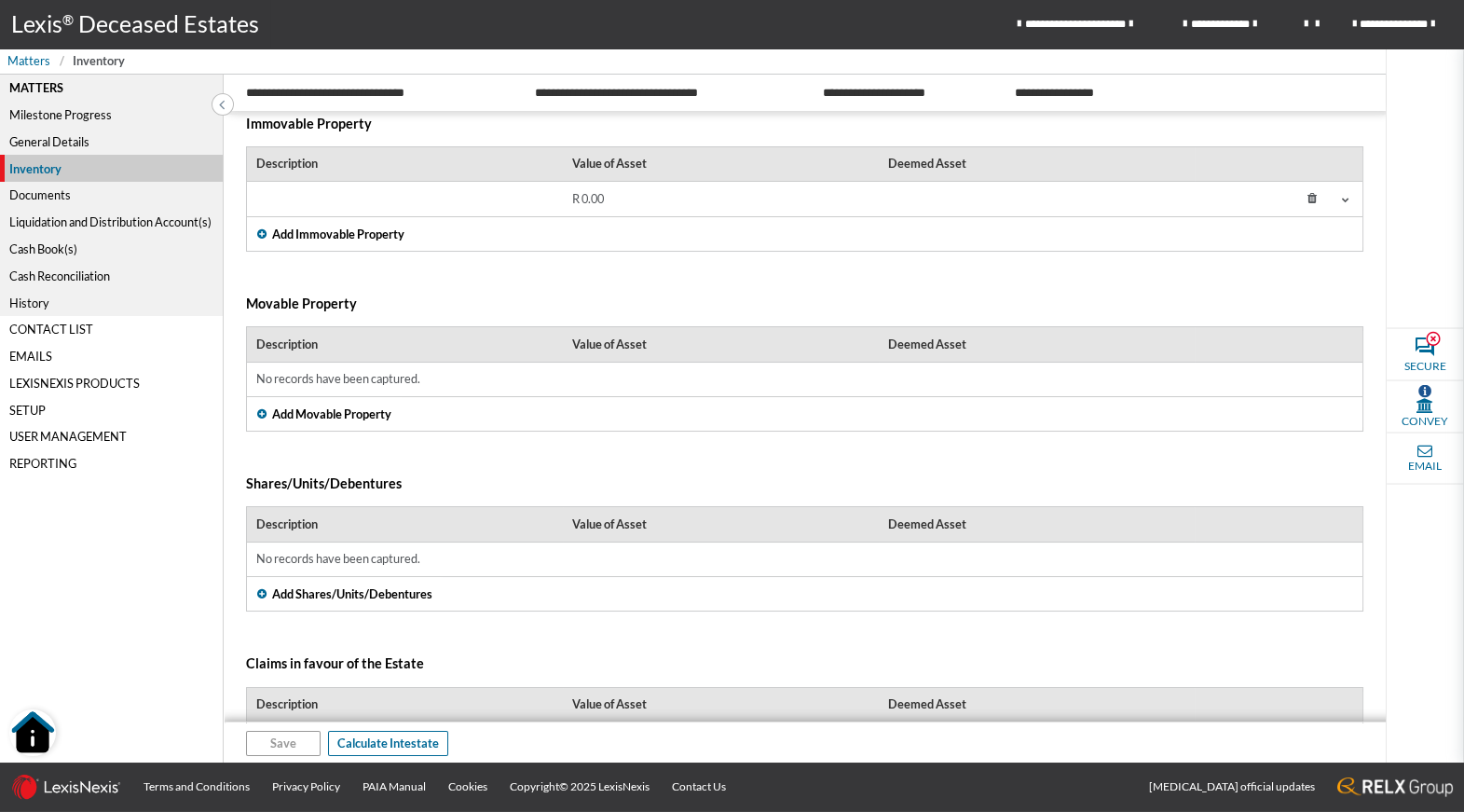
scroll to position [195, 0]
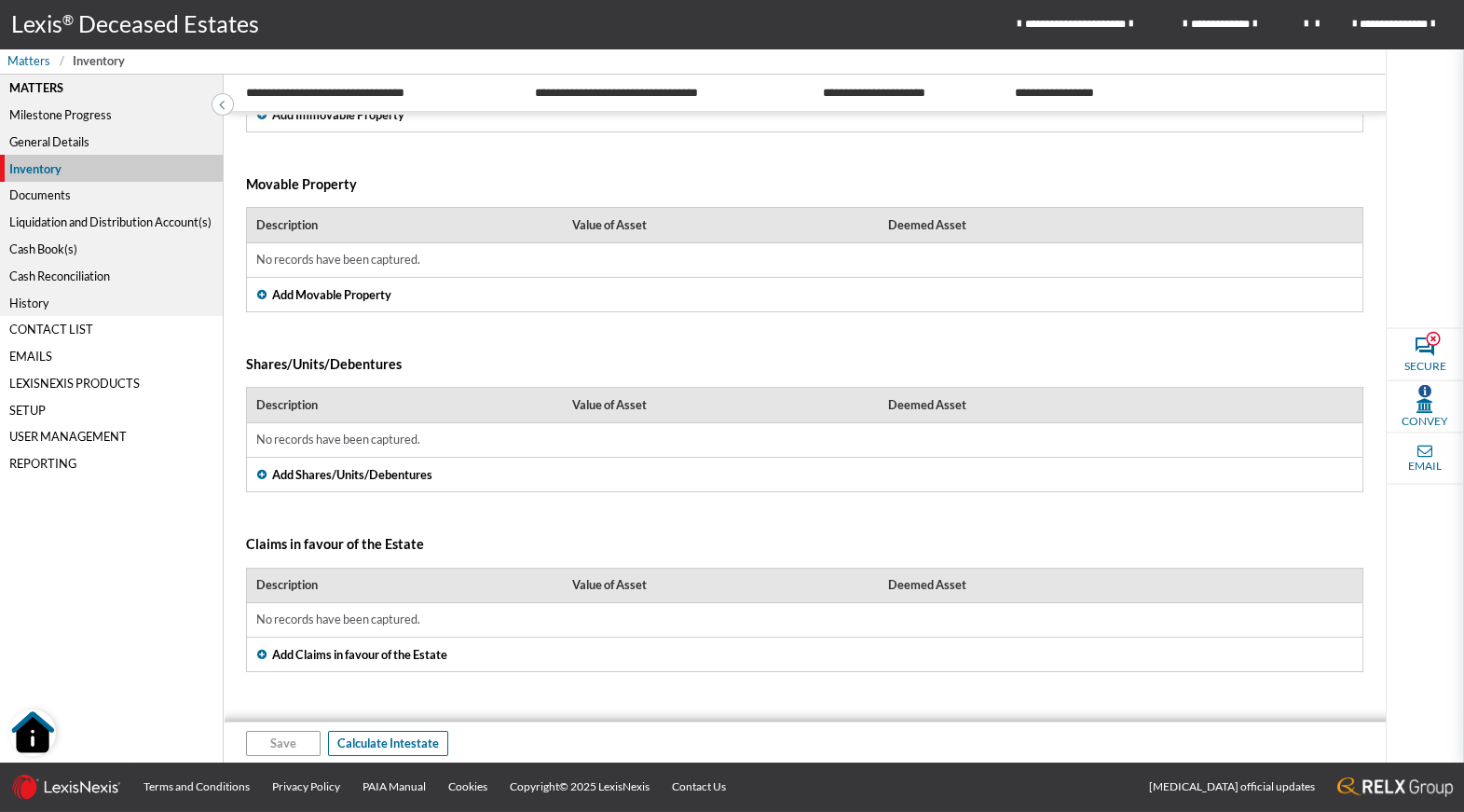
click at [37, 198] on div "Documents" at bounding box center [111, 195] width 223 height 27
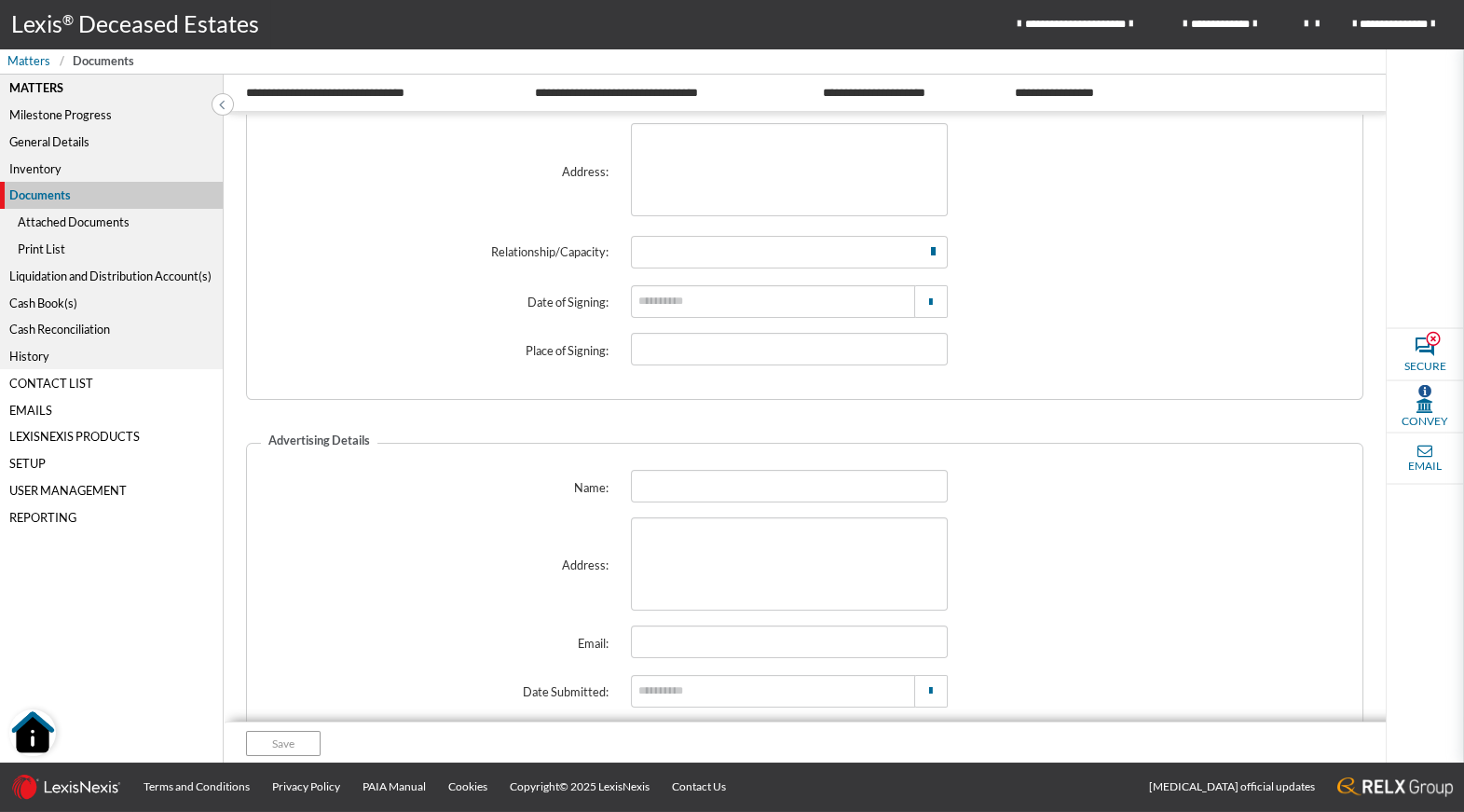
scroll to position [447, 0]
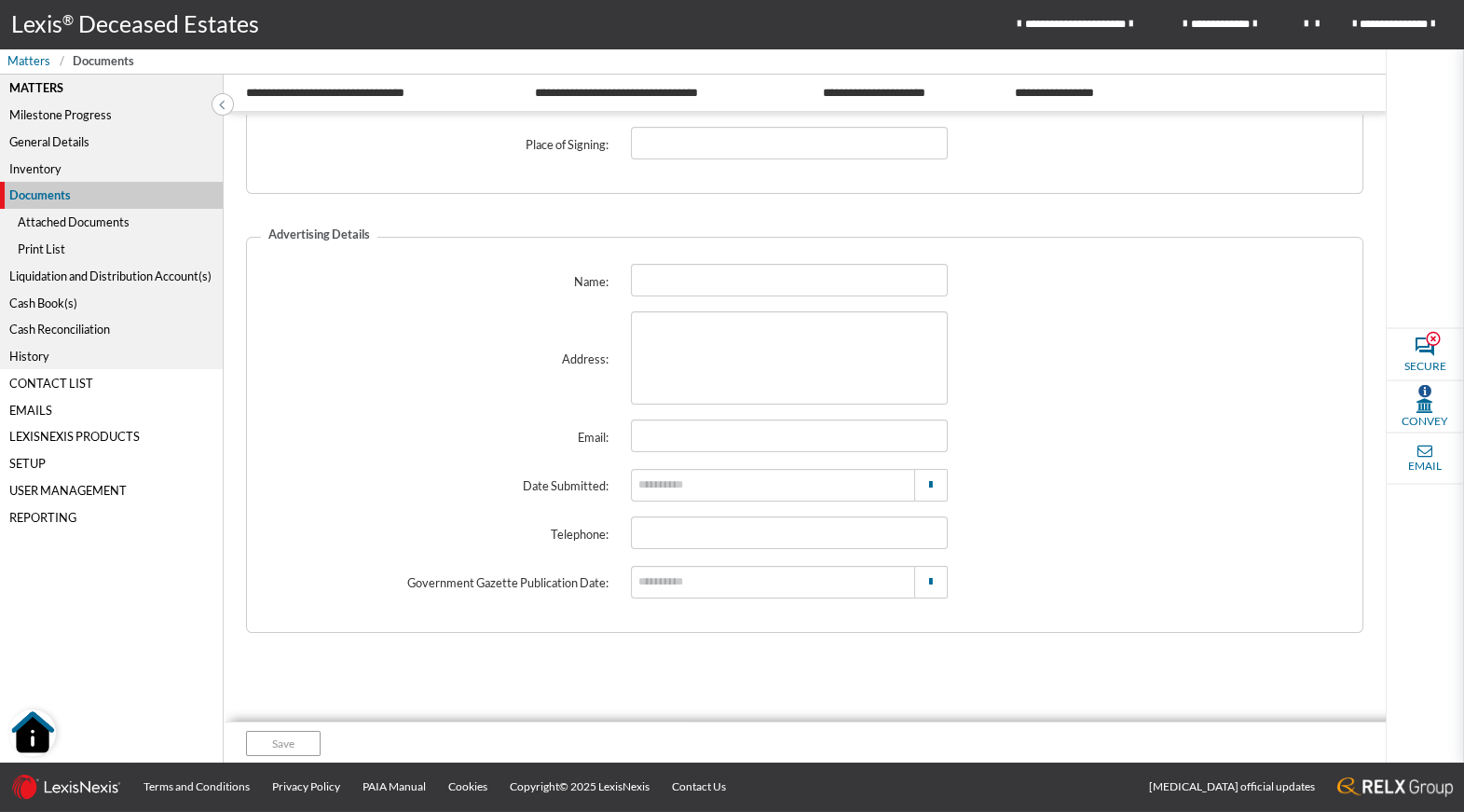
click at [49, 214] on div "Attached Documents" at bounding box center [111, 222] width 223 height 27
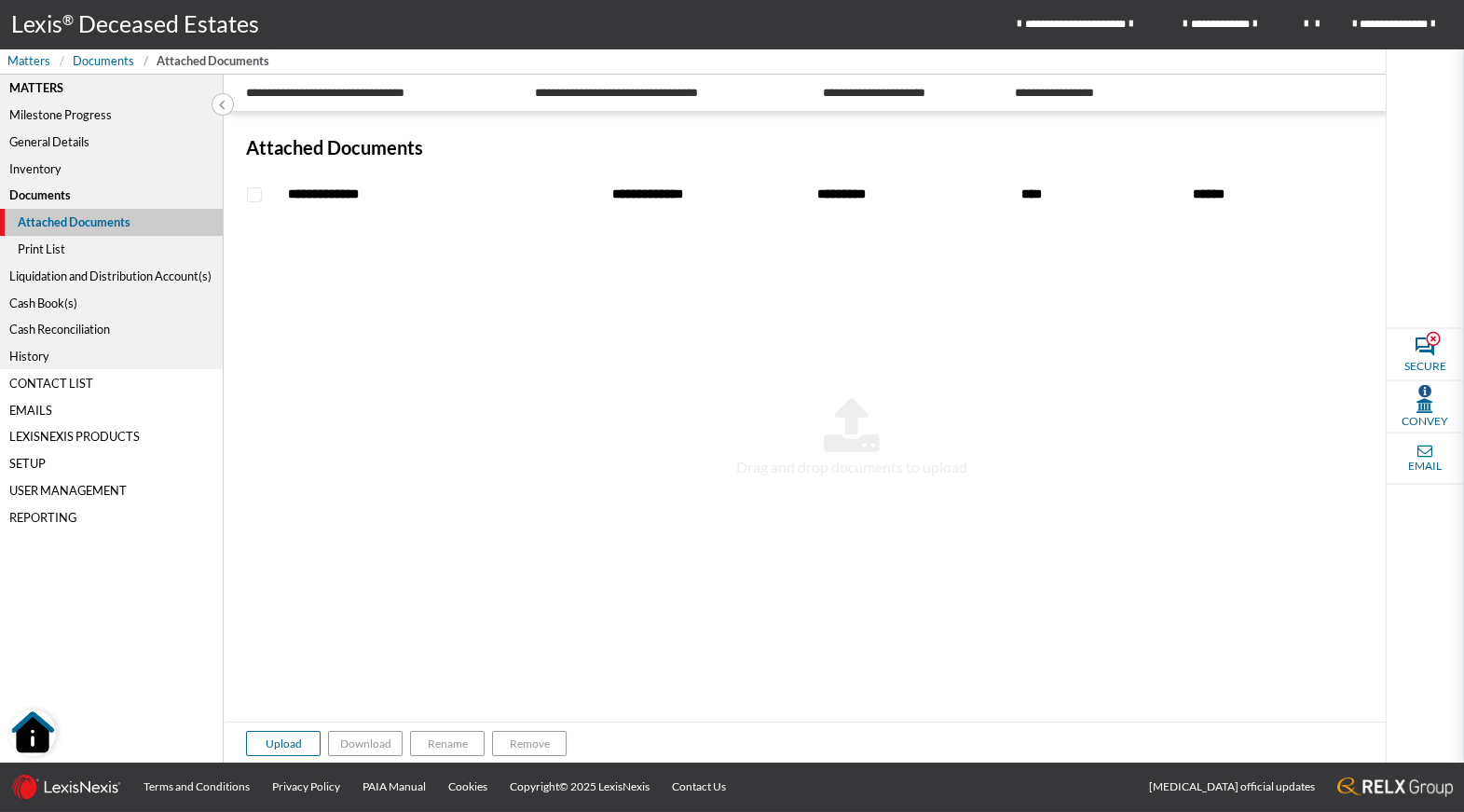
click at [54, 277] on div "Liquidation and Distribution Account(s)" at bounding box center [111, 276] width 223 height 27
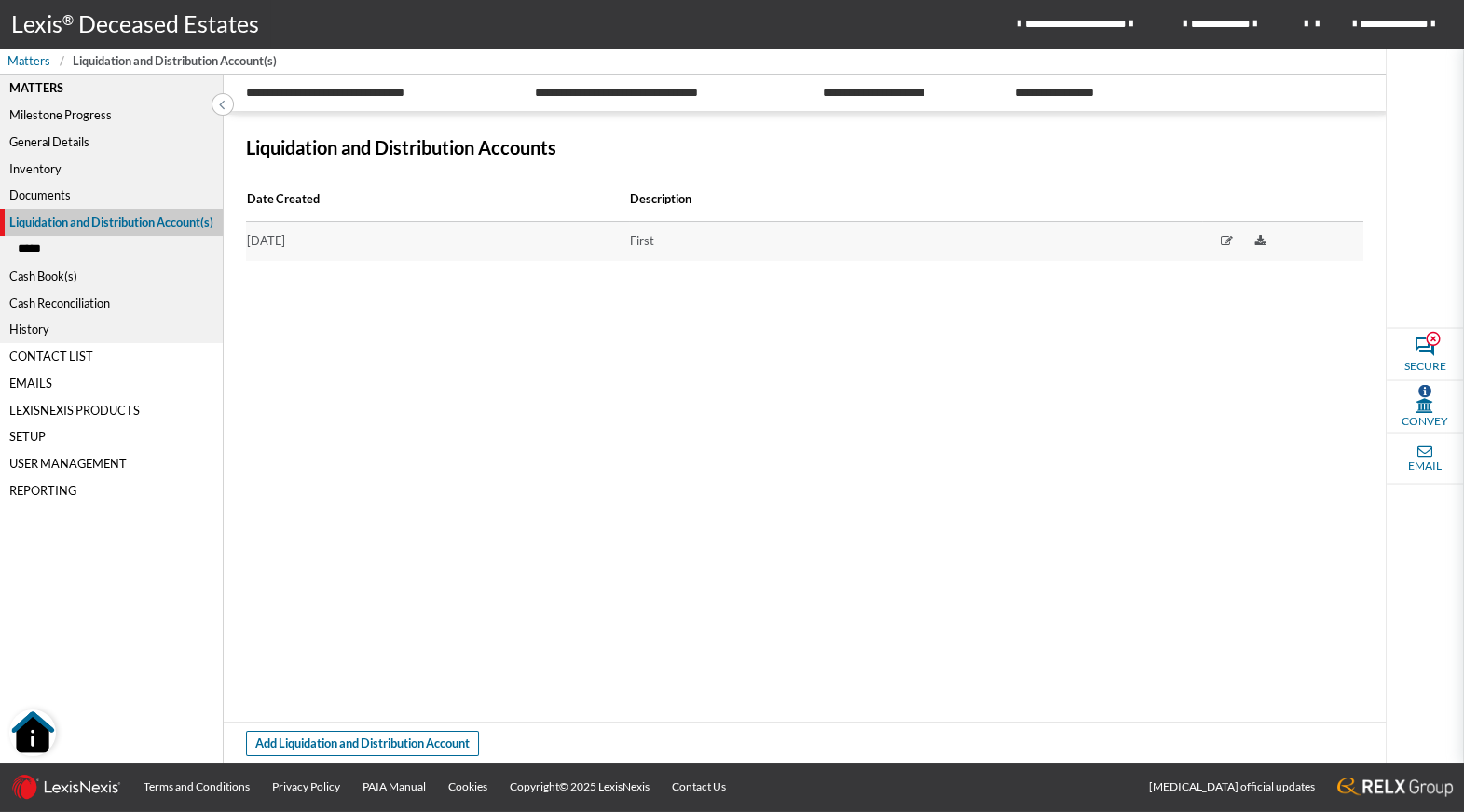
click at [22, 276] on div "Cash Book(s)" at bounding box center [111, 276] width 223 height 27
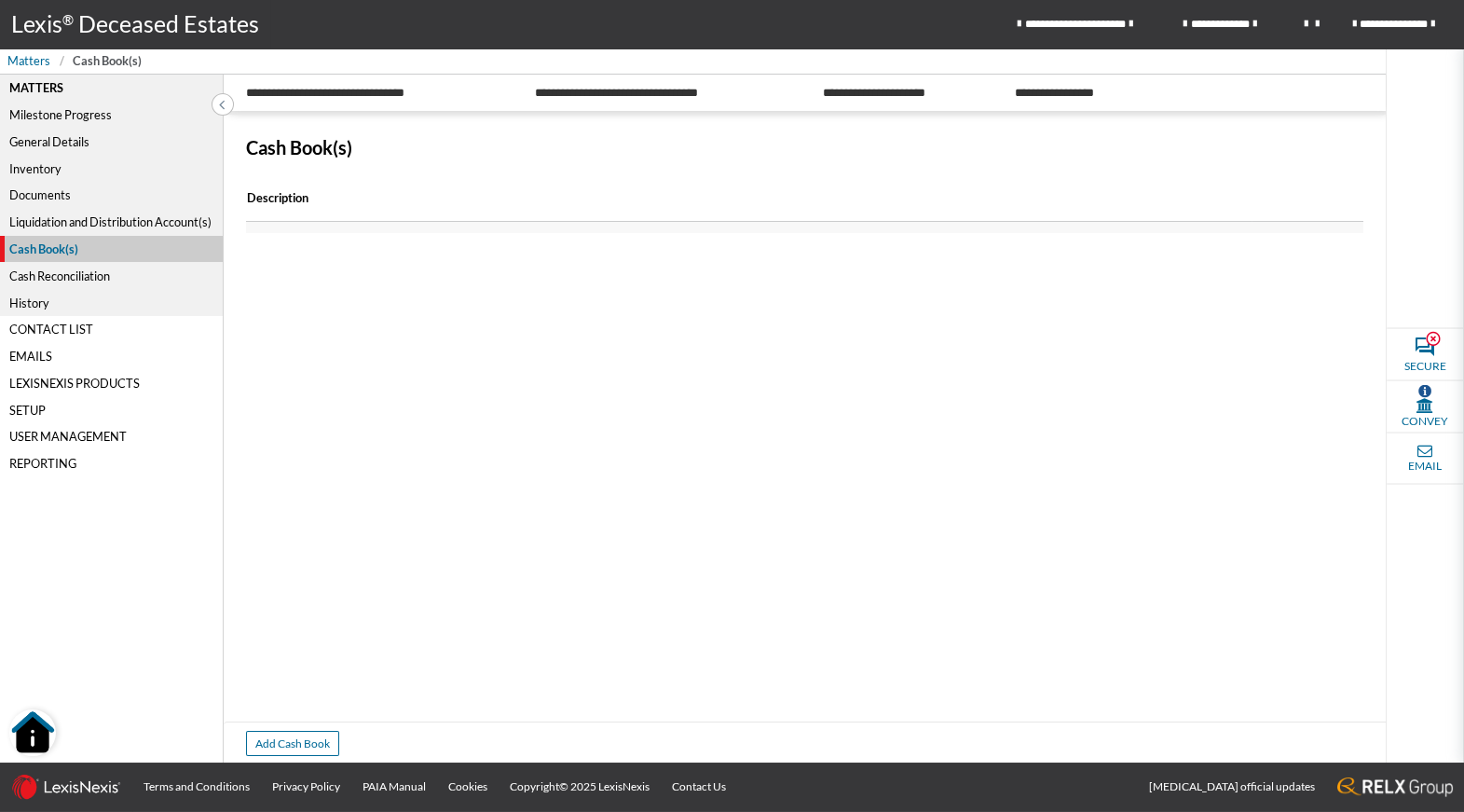
click at [47, 279] on div "Cash Reconciliation" at bounding box center [111, 276] width 223 height 27
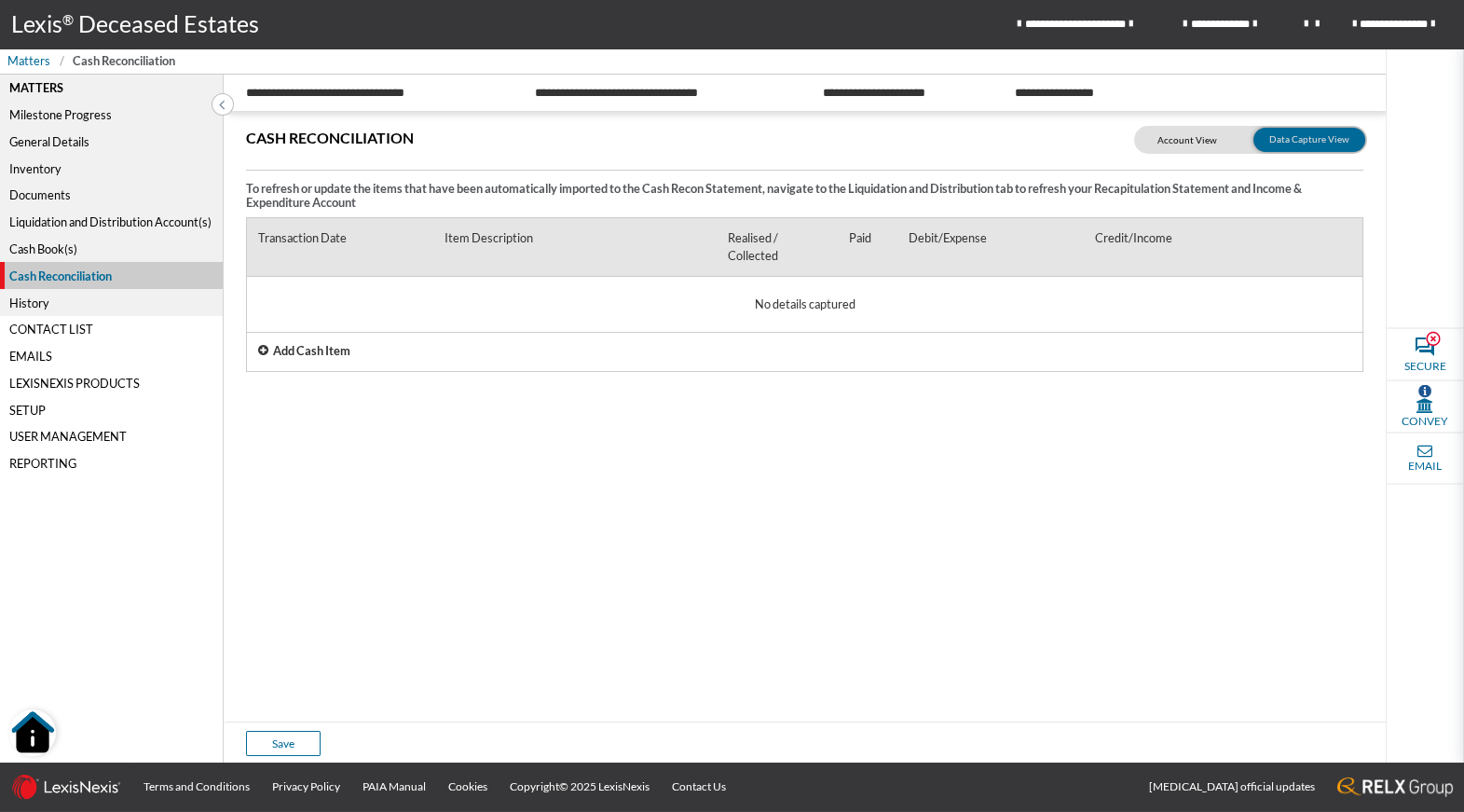
click at [40, 302] on div "History" at bounding box center [111, 303] width 223 height 27
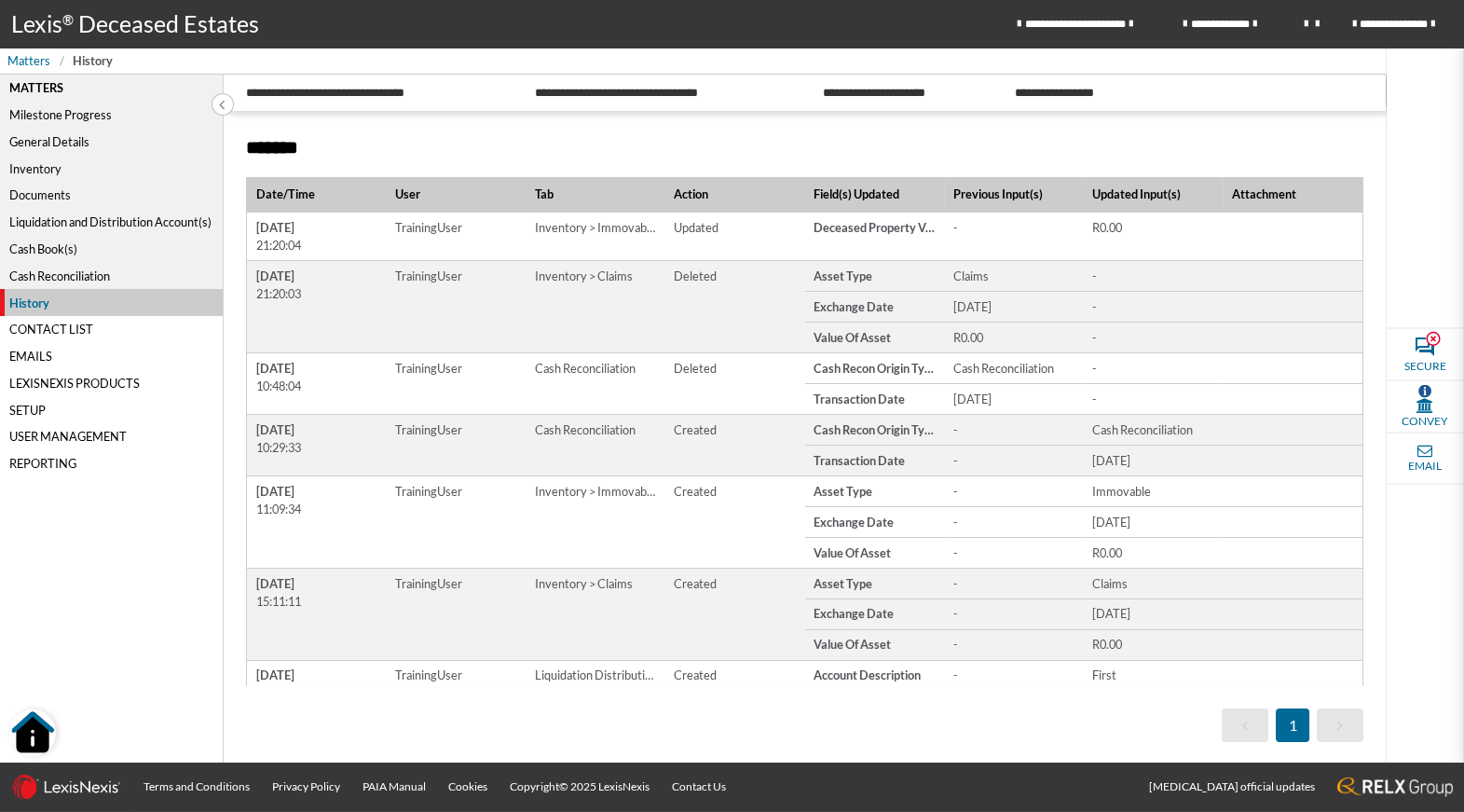
click at [40, 249] on div "Cash Book(s)" at bounding box center [111, 249] width 223 height 27
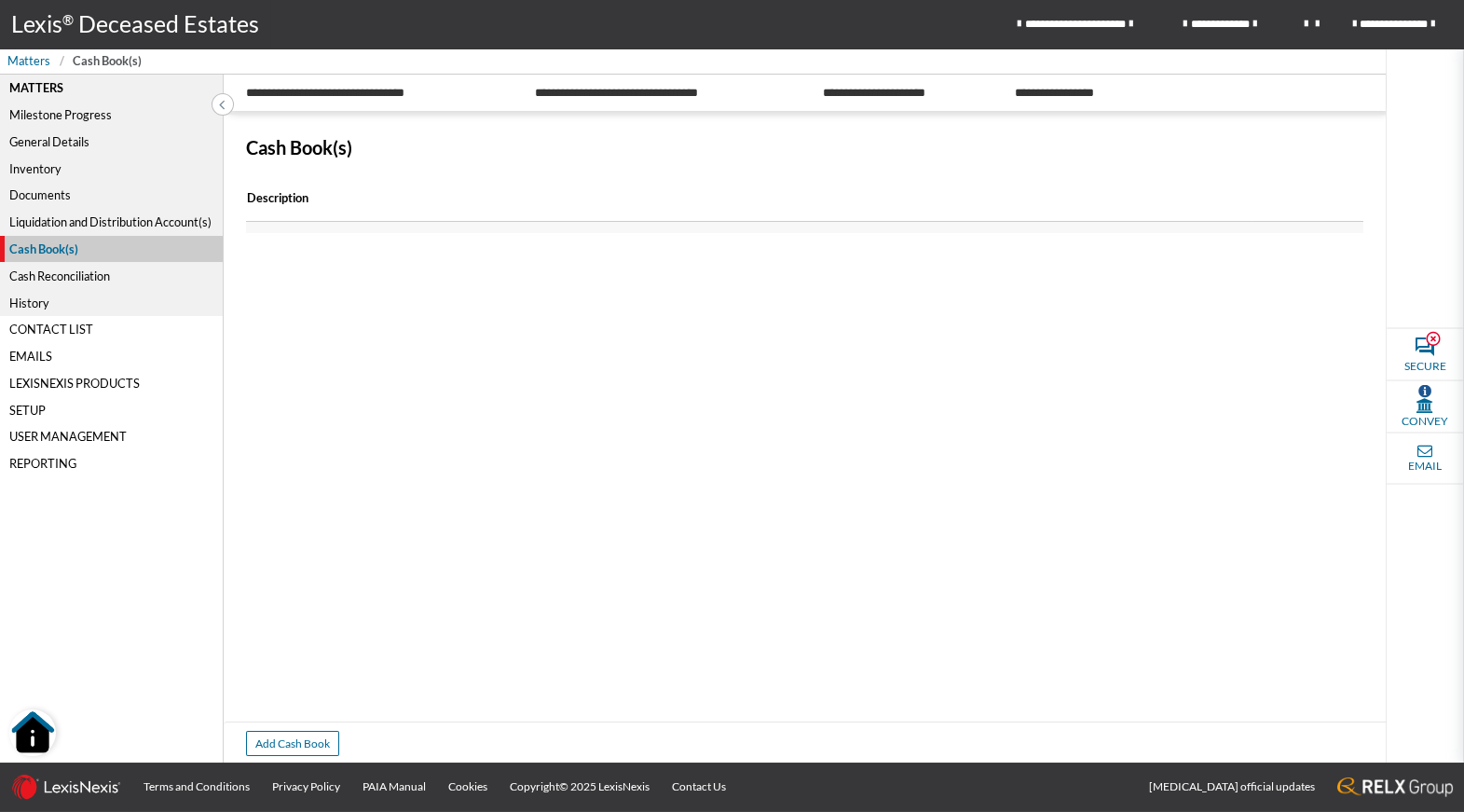
click at [50, 278] on div "Cash Reconciliation" at bounding box center [111, 276] width 223 height 27
